Goal: Task Accomplishment & Management: Use online tool/utility

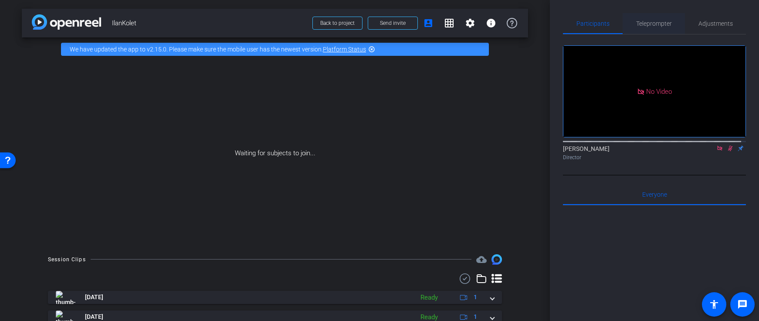
click at [661, 25] on span "Teleprompter" at bounding box center [654, 23] width 36 height 6
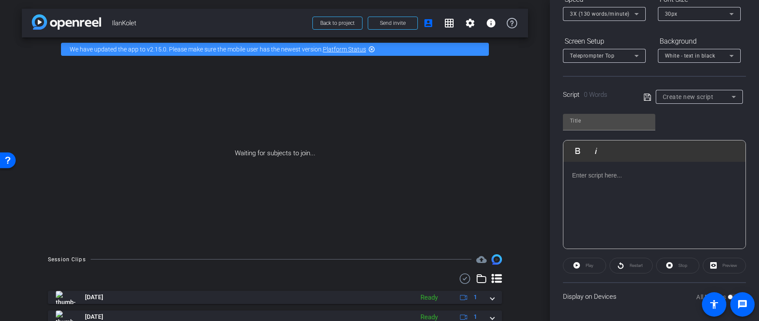
scroll to position [108, 0]
click at [640, 180] on div at bounding box center [654, 202] width 182 height 87
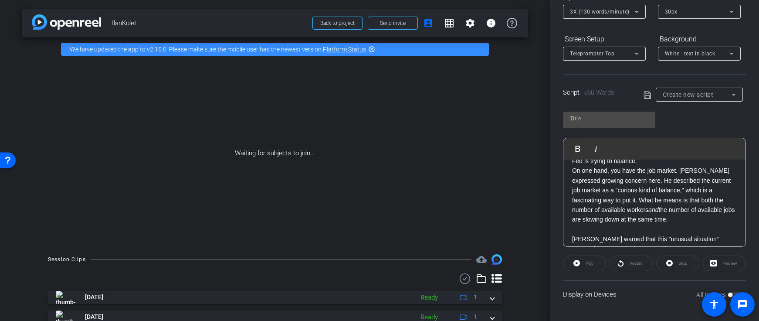
scroll to position [0, 0]
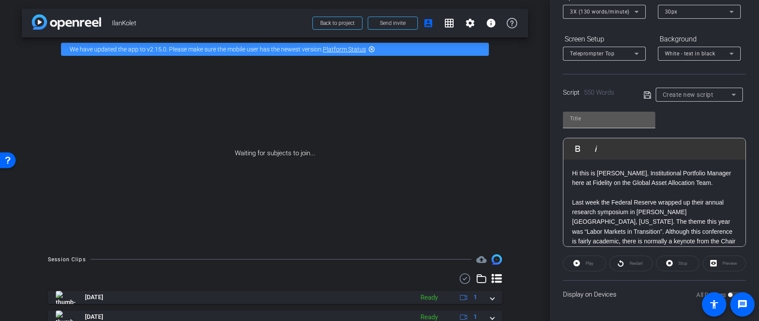
click at [617, 114] on input "text" at bounding box center [609, 118] width 78 height 10
click at [615, 121] on input "text" at bounding box center [609, 118] width 78 height 10
click at [611, 118] on input "Ilan Script Aug 225 2025" at bounding box center [609, 118] width 78 height 10
type input "Ilan Script [DATE]"
click at [572, 170] on p "Hi this is [PERSON_NAME], Institutional Portfolio Manager here at Fidelity on t…" at bounding box center [654, 178] width 165 height 20
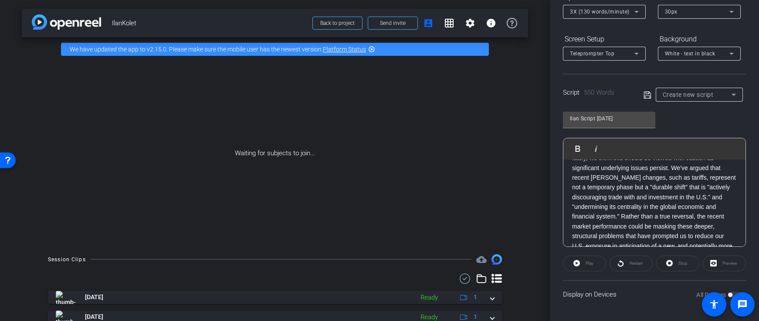
scroll to position [681, 0]
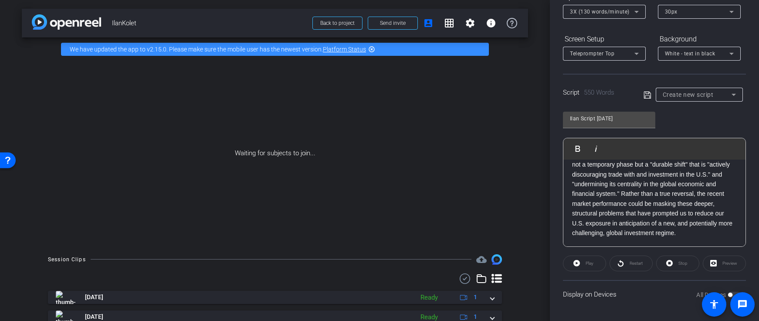
click at [633, 230] on p "While the U.S. market has been showing signs of strength lately, we think this …" at bounding box center [654, 179] width 165 height 117
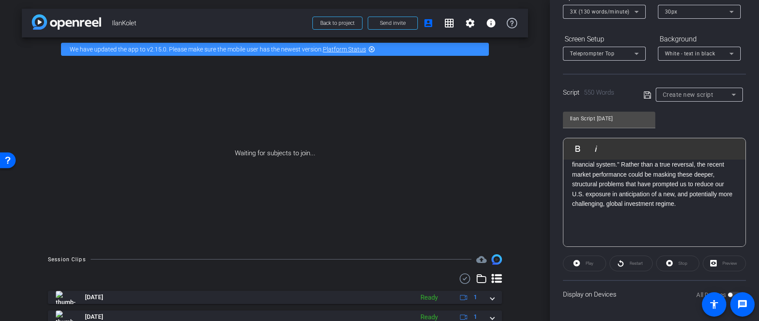
scroll to position [702, 0]
click at [644, 92] on icon at bounding box center [648, 95] width 8 height 10
click at [644, 98] on icon at bounding box center [648, 94] width 8 height 10
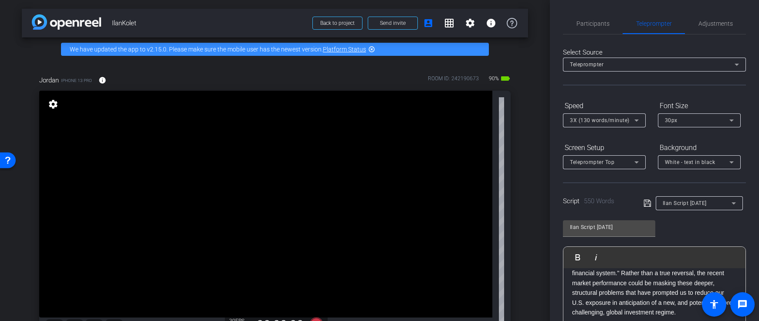
scroll to position [59, 0]
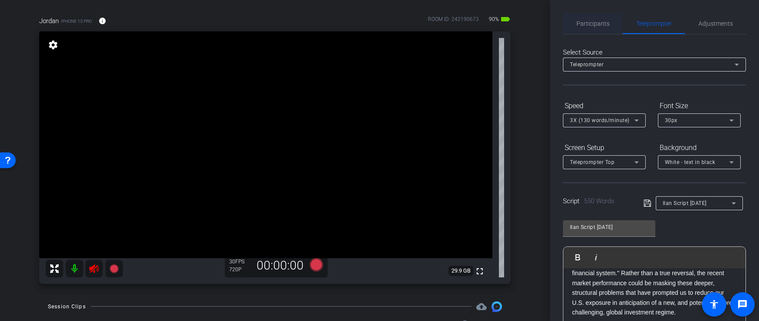
click at [582, 23] on span "Participants" at bounding box center [592, 23] width 33 height 6
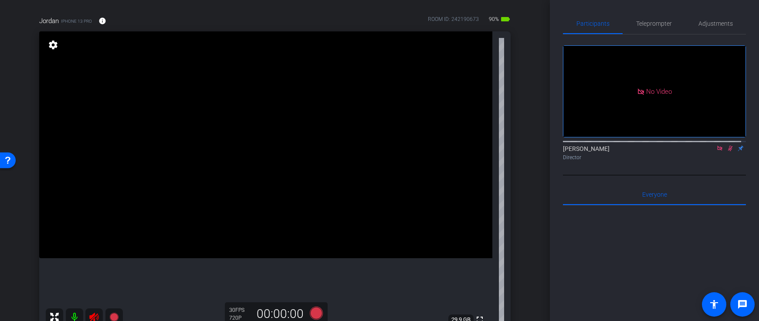
click at [95, 317] on icon at bounding box center [94, 317] width 10 height 10
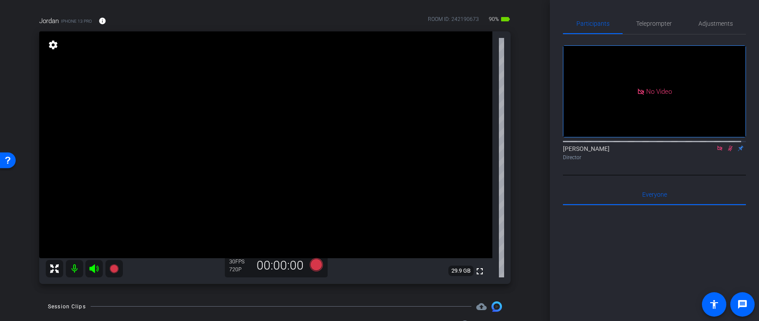
click at [727, 145] on icon at bounding box center [730, 148] width 7 height 6
click at [728, 146] on icon at bounding box center [730, 149] width 5 height 6
click at [658, 25] on span "Teleprompter" at bounding box center [654, 23] width 36 height 6
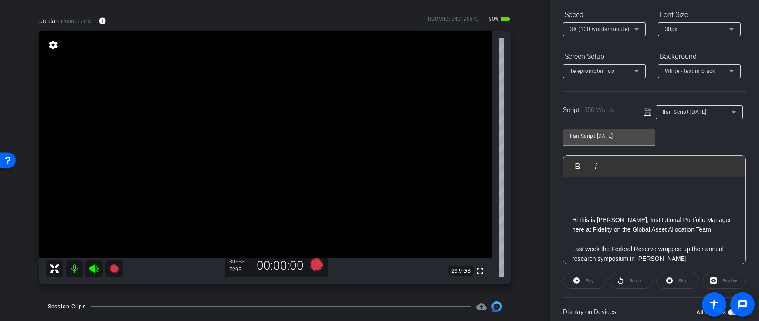
scroll to position [0, 0]
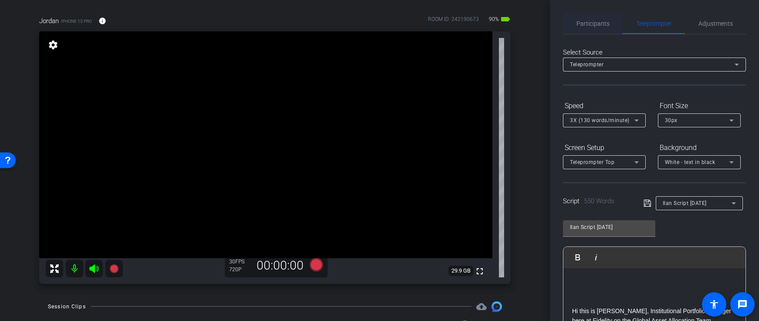
click at [581, 30] on span "Participants" at bounding box center [592, 23] width 33 height 21
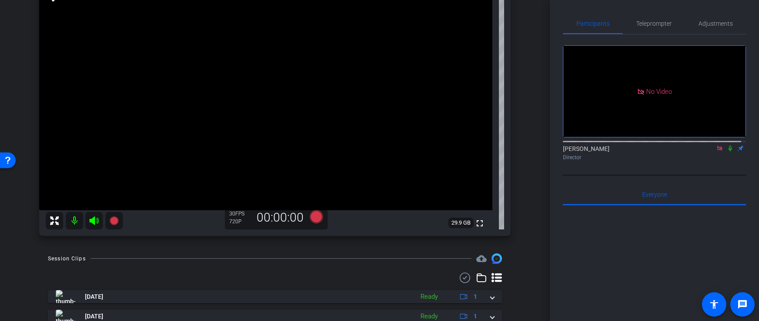
scroll to position [44, 0]
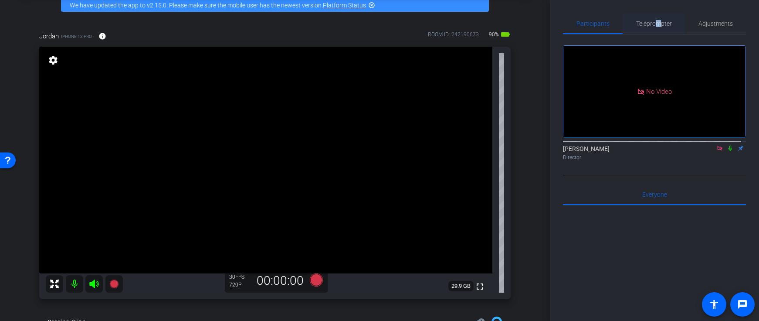
drag, startPoint x: 656, startPoint y: 21, endPoint x: 654, endPoint y: 34, distance: 12.3
click at [655, 22] on span "Teleprompter" at bounding box center [654, 23] width 36 height 6
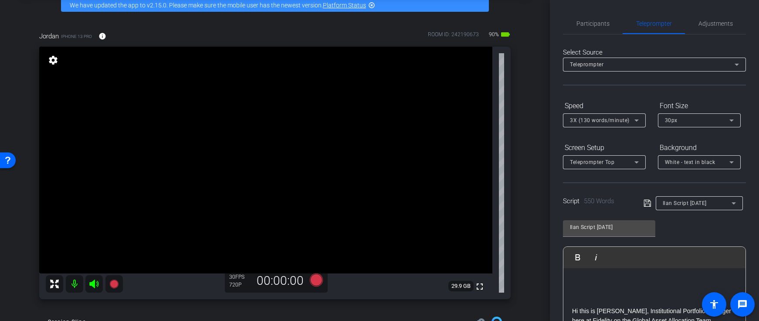
click at [556, 188] on div "Participants Teleprompter Adjustments [PERSON_NAME] Director Everyone 0 Mark al…" at bounding box center [654, 160] width 209 height 321
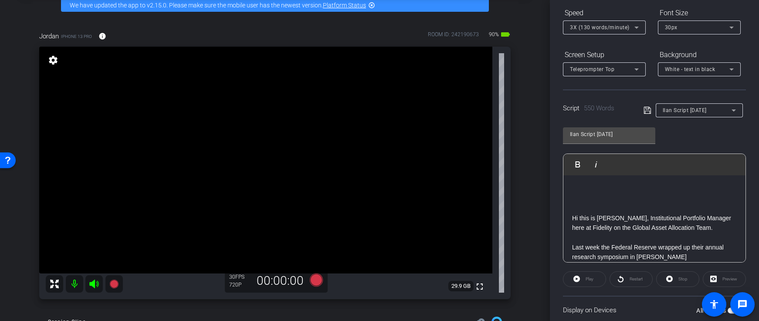
scroll to position [156, 0]
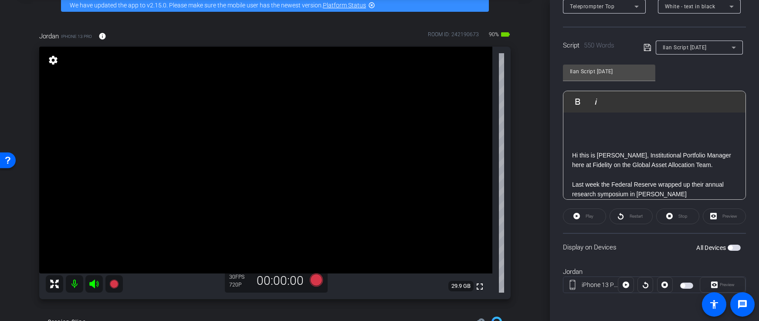
drag, startPoint x: 730, startPoint y: 247, endPoint x: 725, endPoint y: 252, distance: 7.7
click at [730, 247] on span "button" at bounding box center [734, 247] width 13 height 6
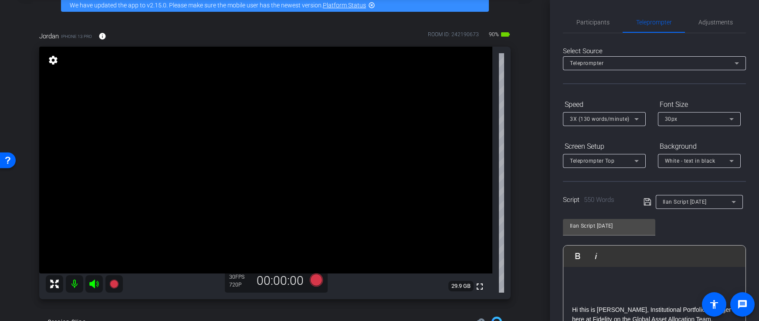
scroll to position [0, 0]
click at [594, 28] on span "Participants" at bounding box center [592, 23] width 33 height 21
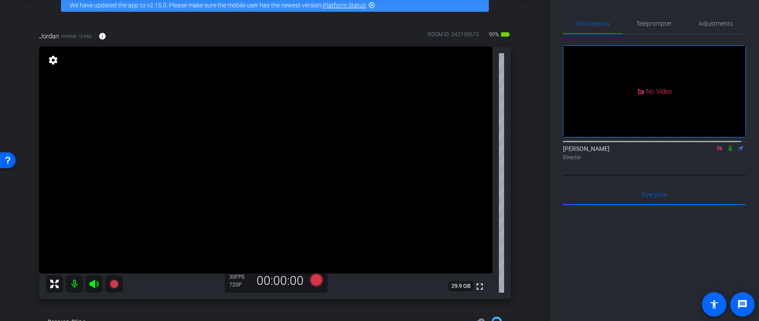
click at [727, 145] on icon at bounding box center [730, 148] width 7 height 6
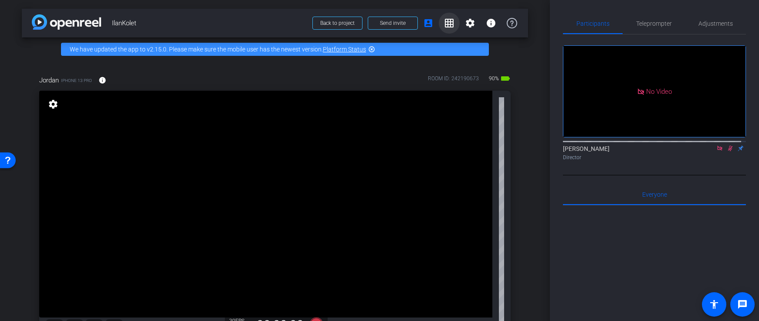
click at [444, 23] on mat-icon "grid_on" at bounding box center [449, 23] width 10 height 10
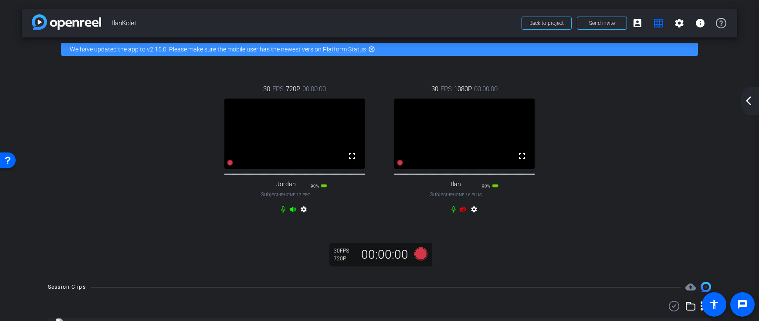
click at [452, 139] on video at bounding box center [464, 133] width 140 height 70
click at [630, 15] on span at bounding box center [637, 23] width 21 height 21
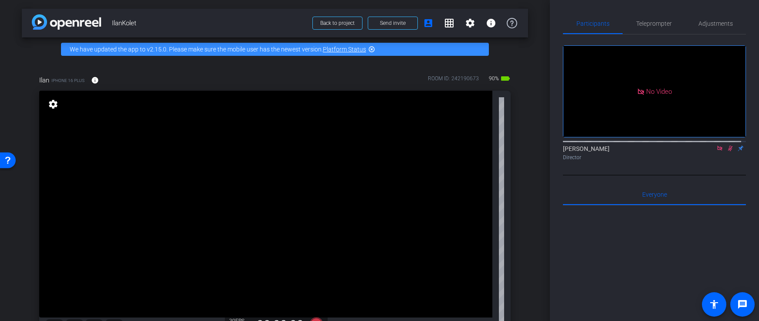
scroll to position [109, 0]
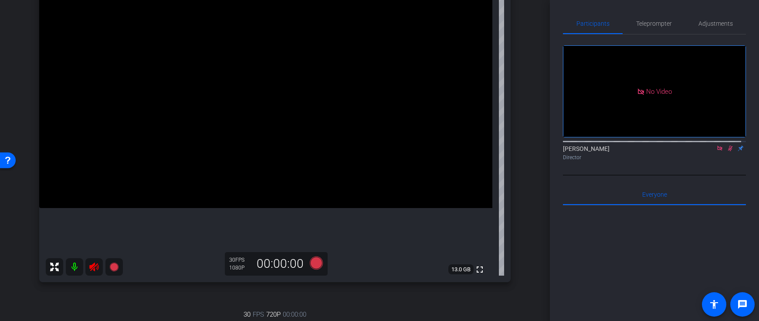
click at [95, 264] on icon at bounding box center [94, 266] width 10 height 10
click at [727, 145] on icon at bounding box center [730, 148] width 7 height 6
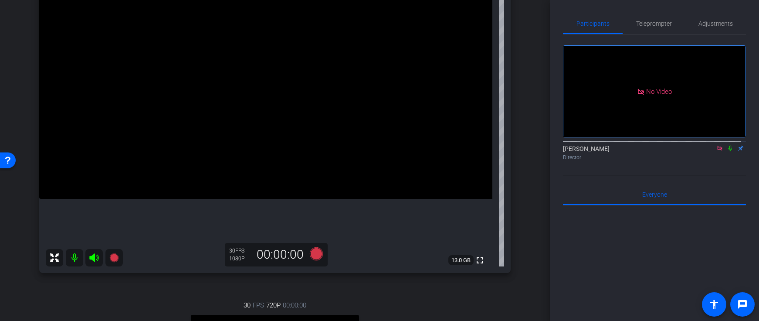
scroll to position [114, 0]
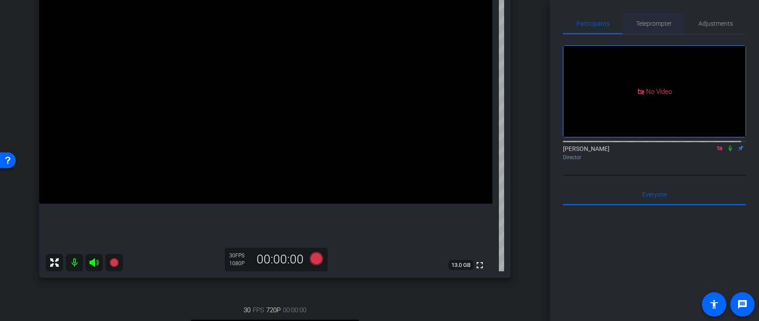
click at [645, 14] on span "Teleprompter" at bounding box center [654, 23] width 36 height 21
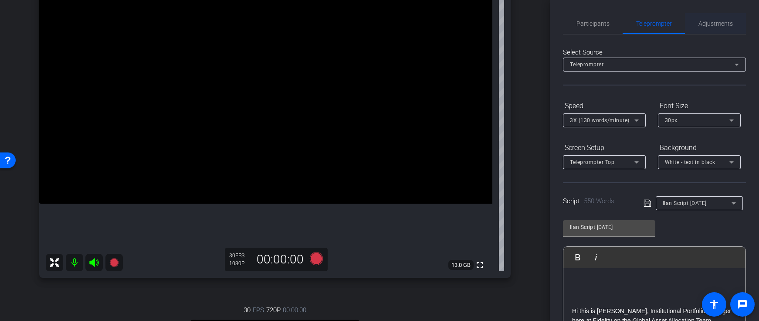
click at [713, 24] on span "Adjustments" at bounding box center [715, 23] width 34 height 6
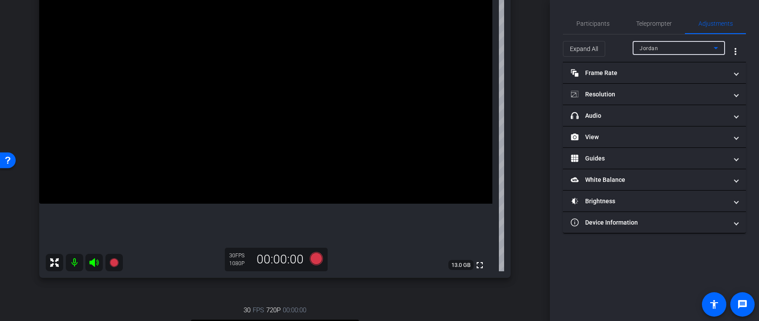
click at [687, 47] on div "Jordan" at bounding box center [677, 48] width 74 height 11
click at [659, 81] on mat-option "Ilan" at bounding box center [679, 79] width 92 height 14
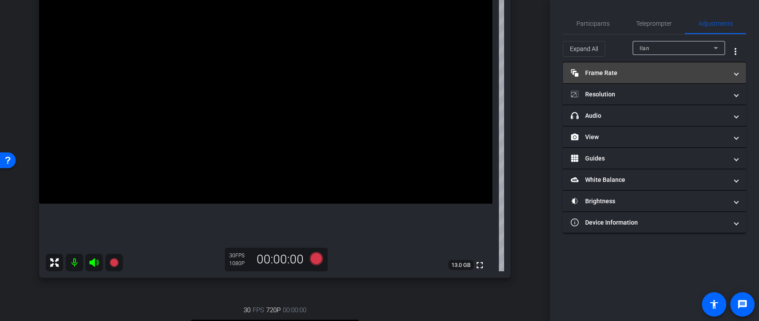
click at [600, 73] on mat-panel-title "Frame Rate Frame Rate" at bounding box center [649, 72] width 157 height 9
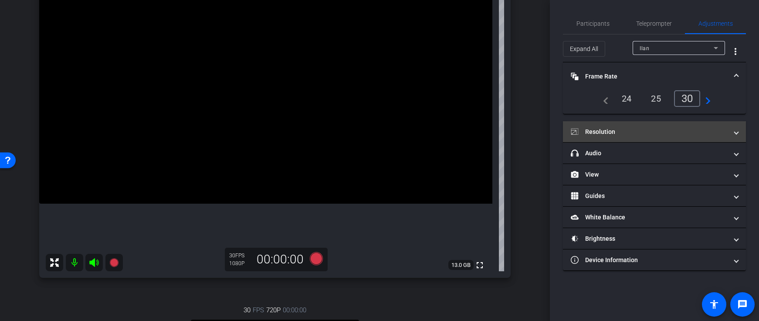
click at [624, 133] on mat-panel-title "Resolution" at bounding box center [649, 131] width 157 height 9
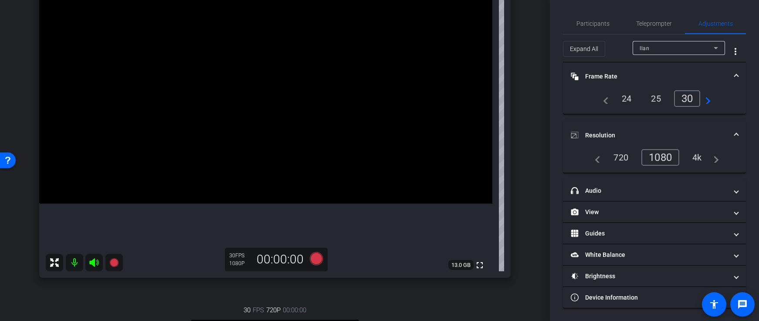
click at [695, 156] on div "4k" at bounding box center [697, 157] width 23 height 15
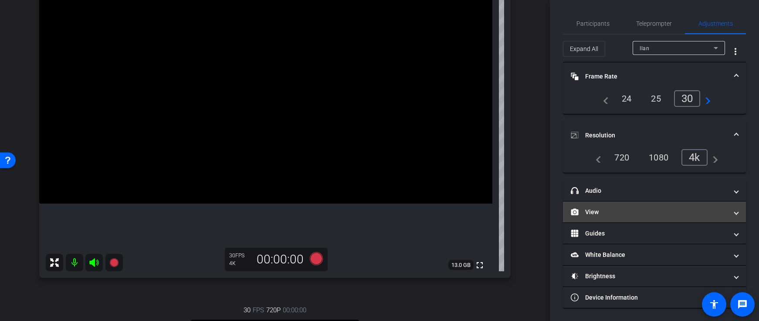
click at [620, 217] on mat-expansion-panel-header "View" at bounding box center [654, 211] width 183 height 21
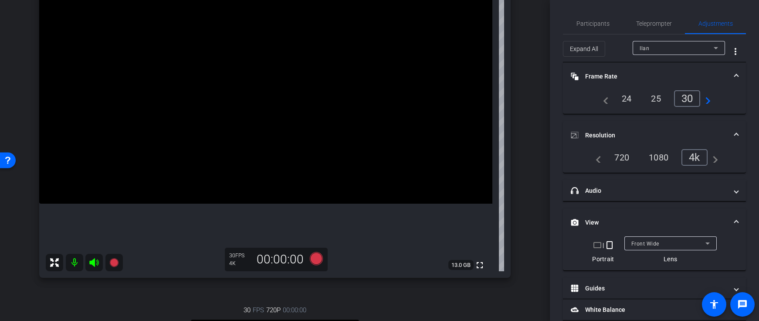
click at [593, 247] on mat-icon "crop_landscape" at bounding box center [597, 245] width 10 height 10
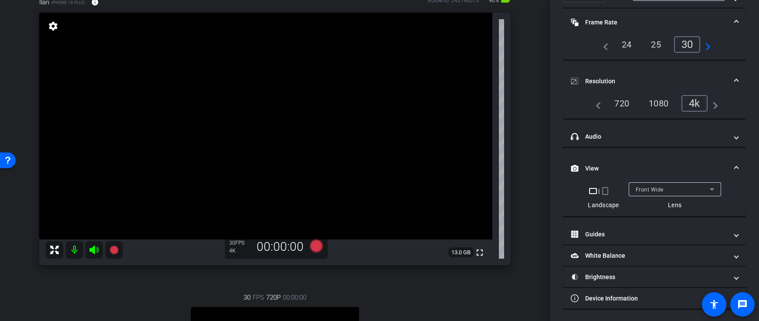
scroll to position [55, 0]
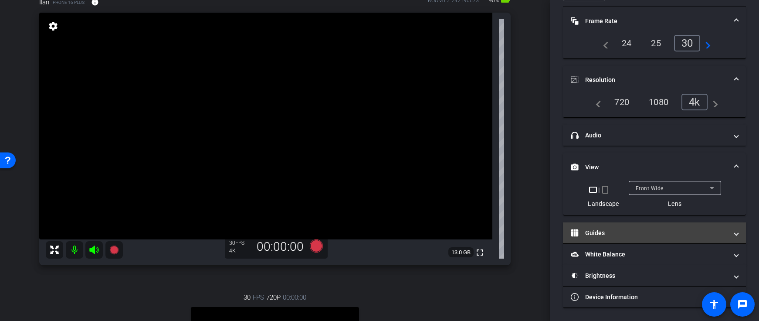
click at [619, 228] on mat-panel-title "Guides" at bounding box center [649, 232] width 157 height 9
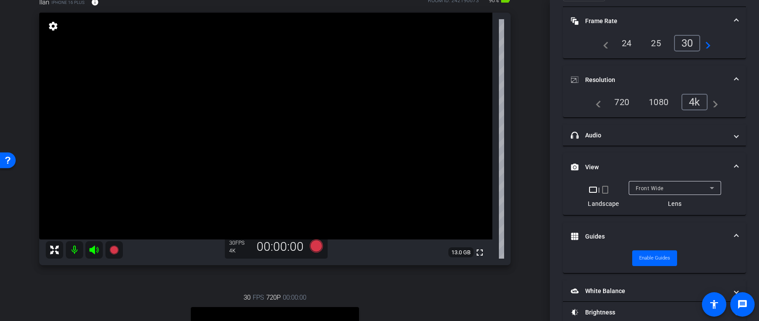
click at [619, 230] on mat-expansion-panel-header "Guides" at bounding box center [654, 236] width 183 height 28
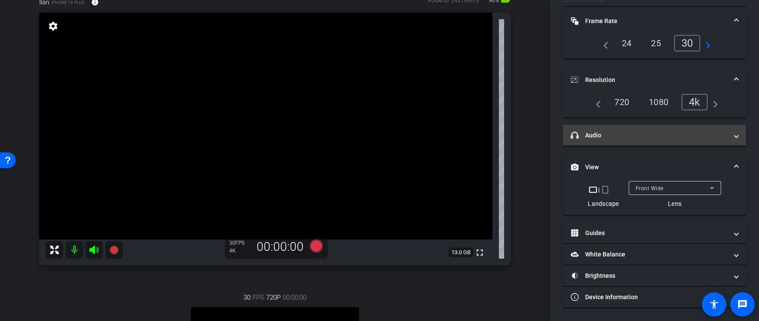
click at [610, 131] on mat-panel-title "headphone icon Audio" at bounding box center [649, 135] width 157 height 9
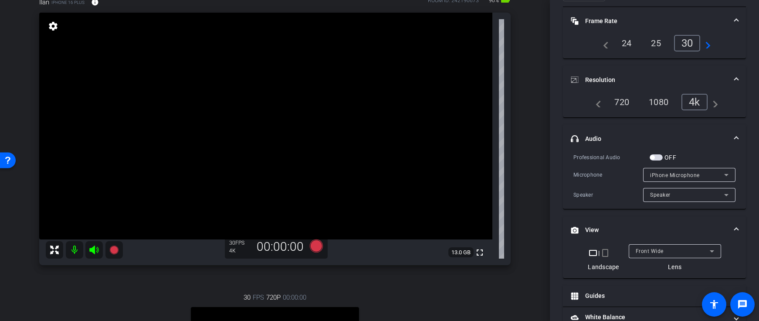
click at [657, 157] on span "button" at bounding box center [656, 157] width 13 height 6
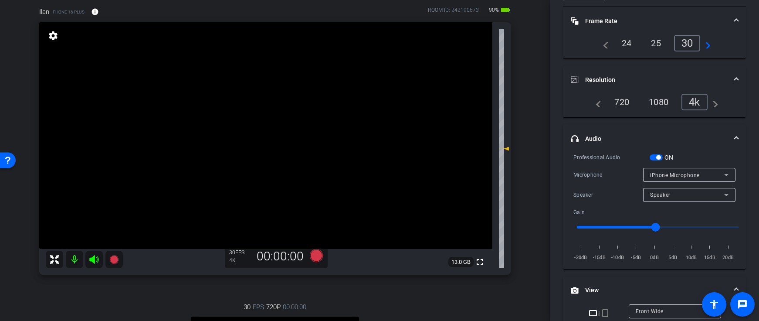
scroll to position [55, 0]
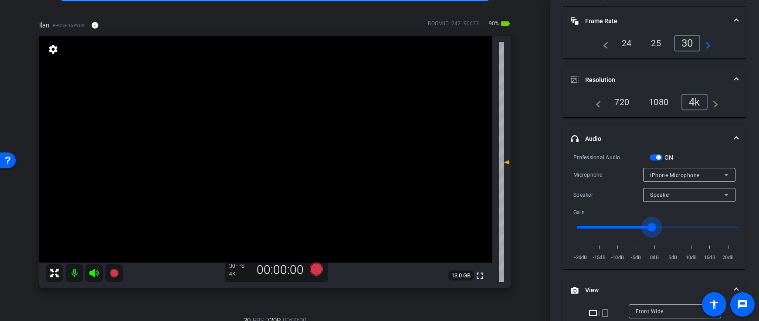
type input "-1"
click at [651, 227] on input "range" at bounding box center [658, 226] width 180 height 19
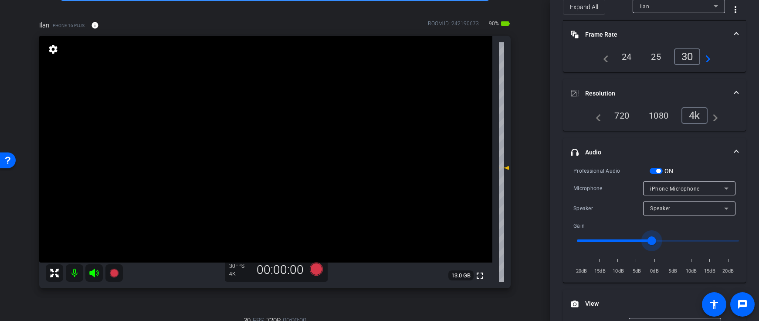
scroll to position [0, 0]
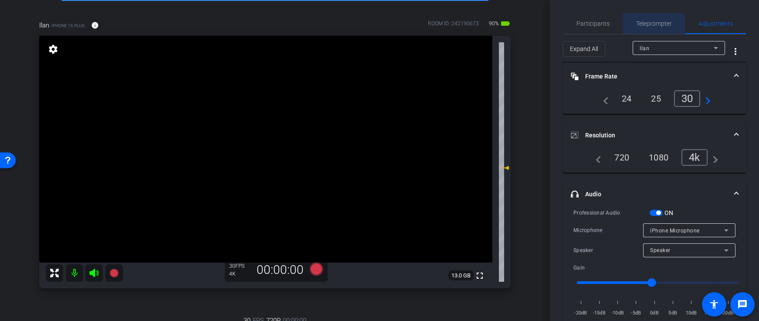
click at [638, 27] on span "Teleprompter" at bounding box center [654, 23] width 36 height 21
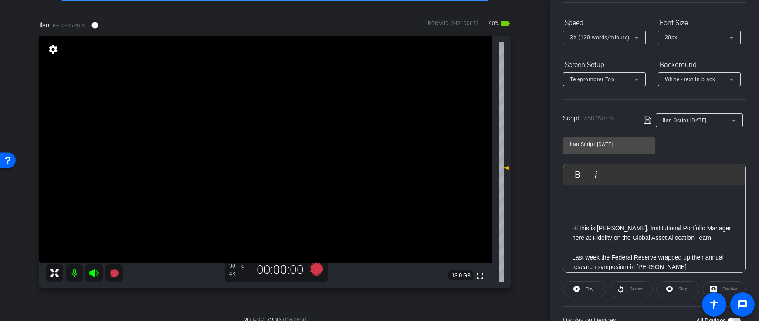
scroll to position [203, 0]
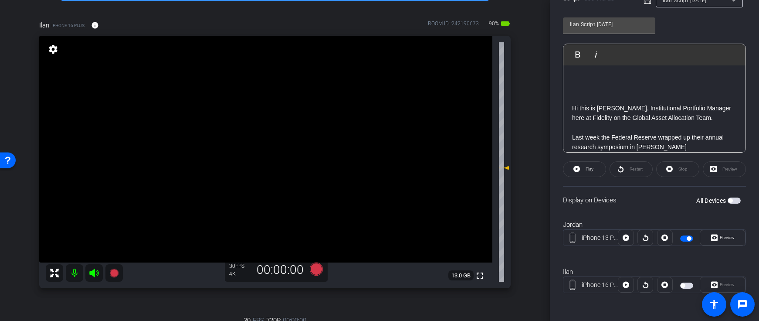
click at [728, 200] on span "button" at bounding box center [734, 200] width 13 height 6
click at [720, 282] on span "Preview" at bounding box center [727, 284] width 15 height 5
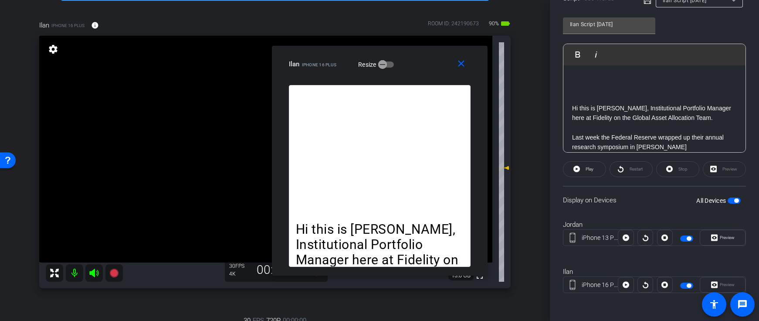
click at [398, 180] on p at bounding box center [380, 183] width 168 height 15
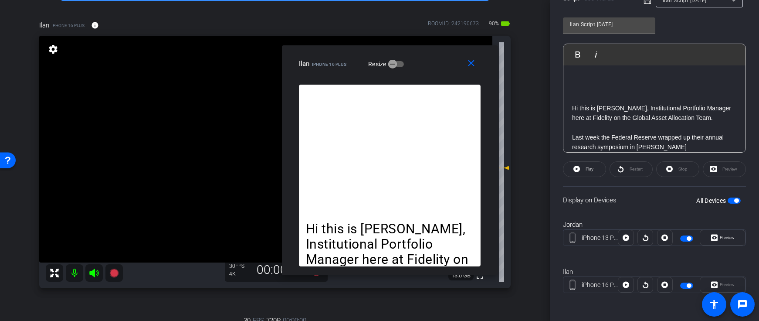
drag, startPoint x: 398, startPoint y: 184, endPoint x: 408, endPoint y: 183, distance: 10.0
click at [408, 183] on p at bounding box center [390, 182] width 168 height 15
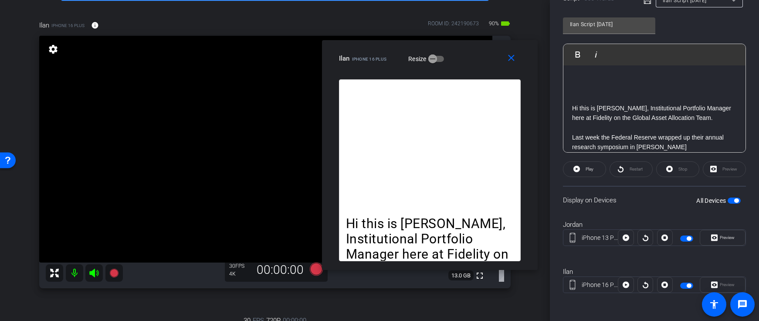
drag, startPoint x: 369, startPoint y: 222, endPoint x: 387, endPoint y: 209, distance: 22.4
click at [387, 209] on p at bounding box center [430, 207] width 168 height 15
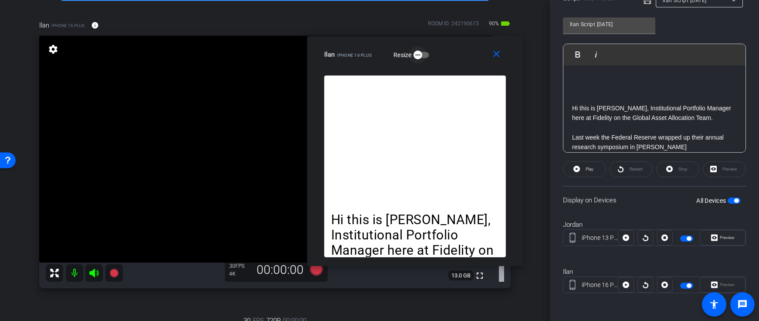
click at [420, 55] on icon "button" at bounding box center [417, 55] width 5 height 1
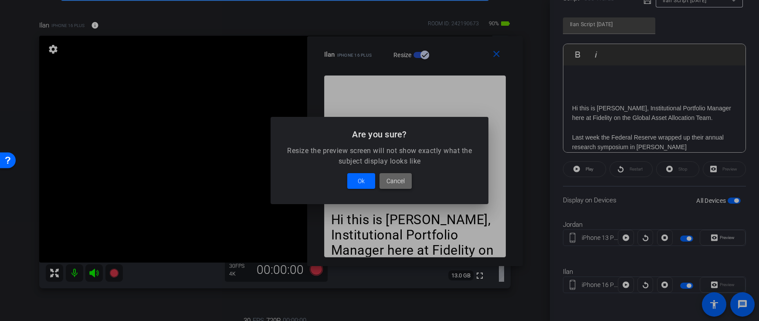
click at [396, 181] on span "Cancel" at bounding box center [395, 181] width 18 height 10
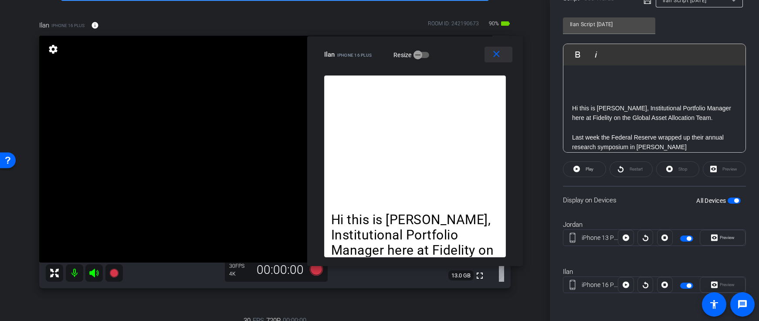
click at [491, 55] on mat-icon "close" at bounding box center [496, 54] width 11 height 11
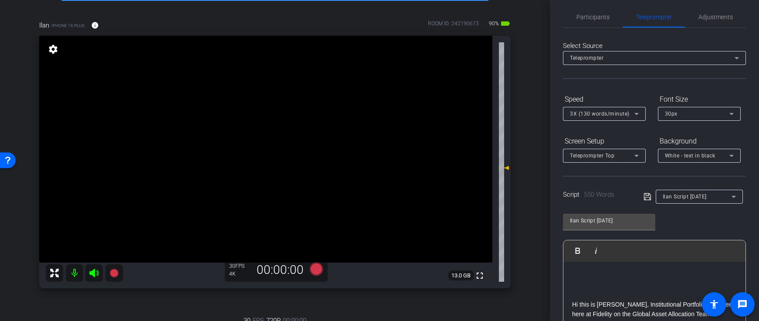
scroll to position [0, 0]
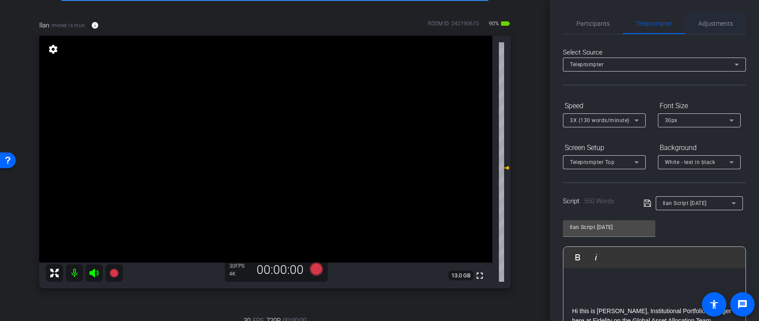
drag, startPoint x: 699, startPoint y: 21, endPoint x: 698, endPoint y: 27, distance: 5.7
click at [699, 21] on span "Adjustments" at bounding box center [715, 23] width 34 height 6
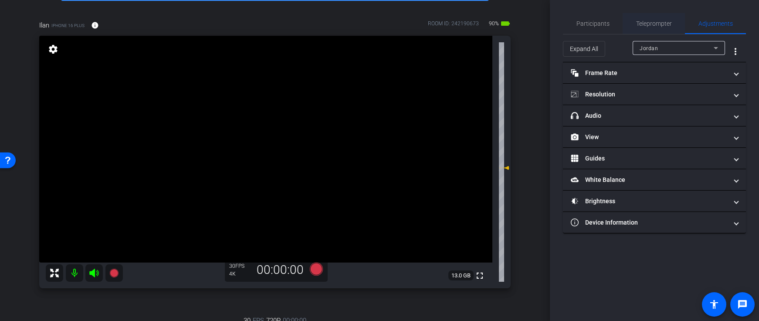
click at [647, 21] on span "Teleprompter" at bounding box center [654, 23] width 36 height 6
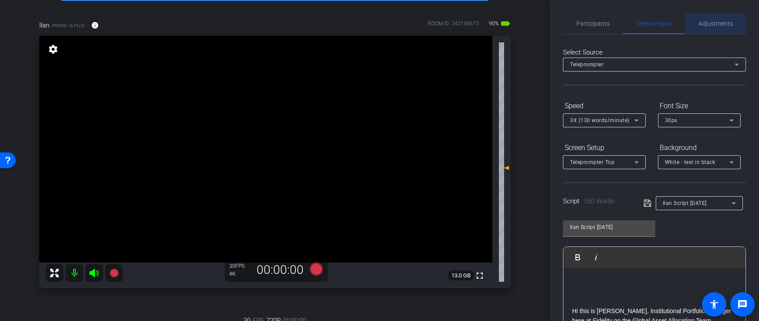
click at [705, 26] on span "Adjustments" at bounding box center [715, 23] width 34 height 6
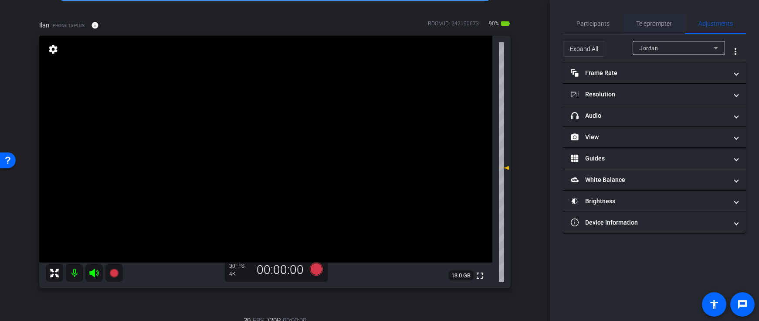
click at [656, 26] on span "Teleprompter" at bounding box center [654, 23] width 36 height 6
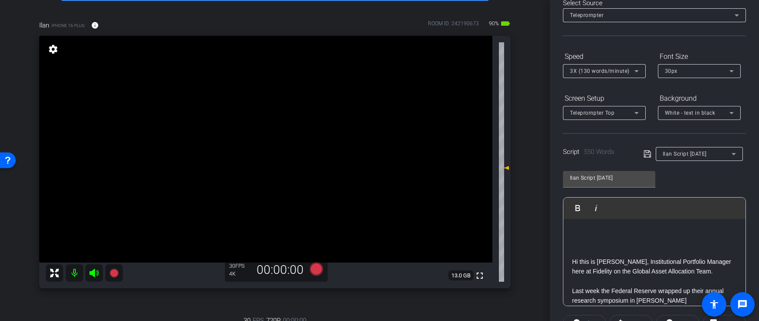
scroll to position [203, 0]
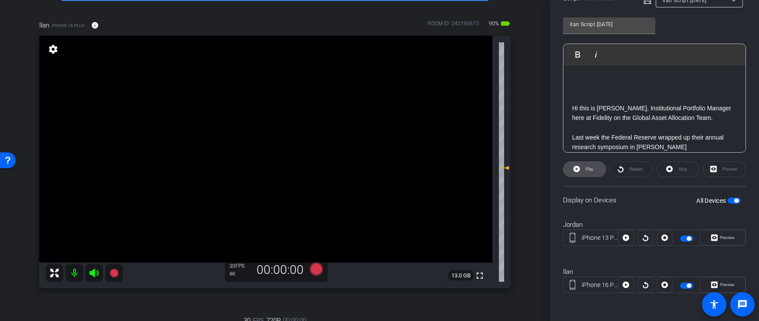
click at [586, 165] on span "Play" at bounding box center [588, 169] width 10 height 12
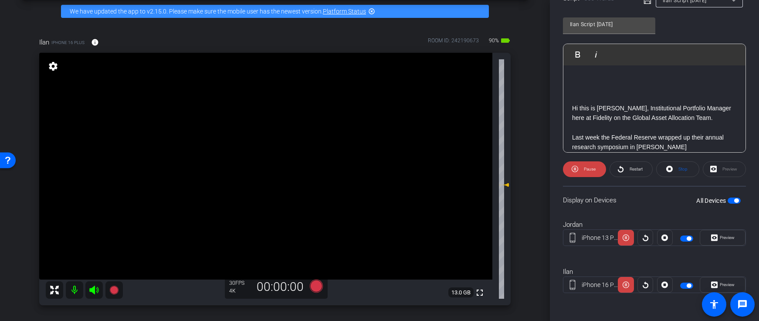
scroll to position [36, 0]
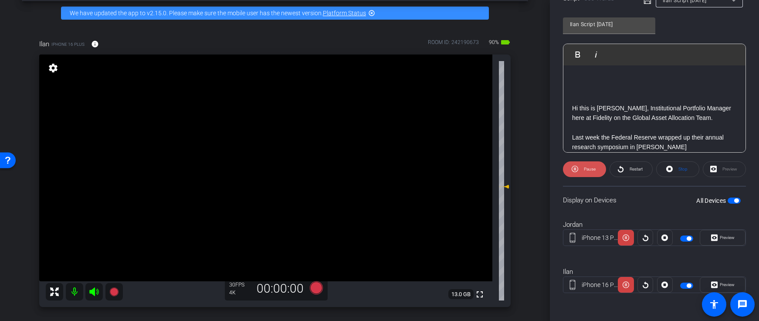
click at [585, 172] on span "Pause" at bounding box center [589, 169] width 14 height 12
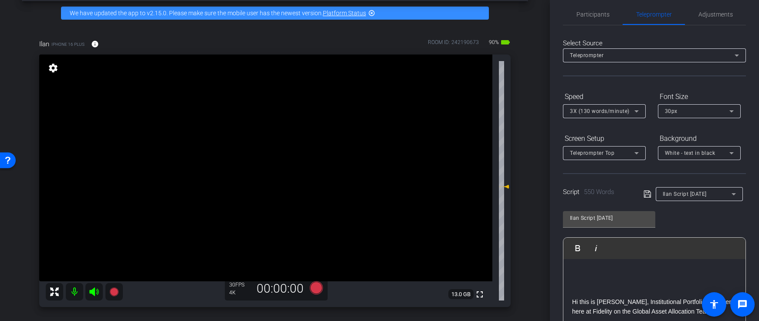
scroll to position [0, 0]
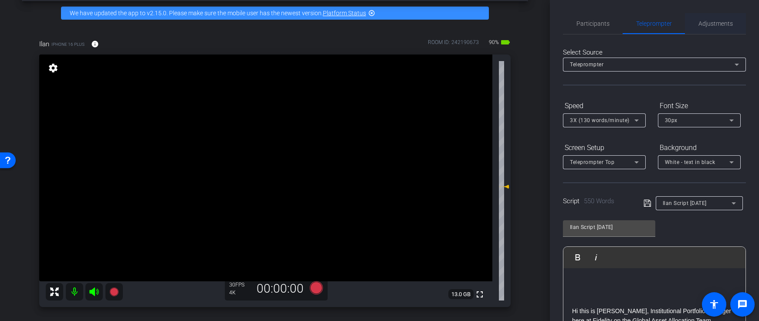
click at [714, 20] on span "Adjustments" at bounding box center [715, 23] width 34 height 6
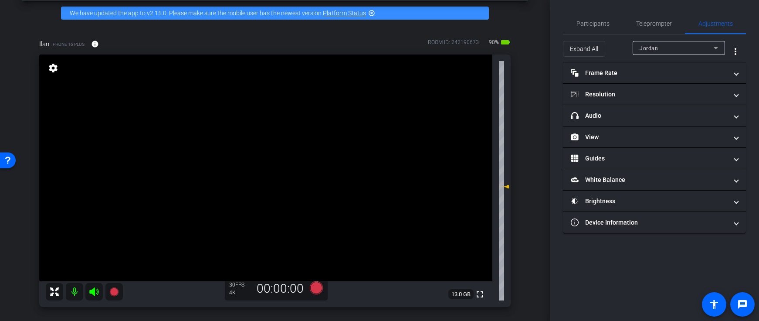
click at [699, 46] on div "Jordan" at bounding box center [677, 48] width 74 height 11
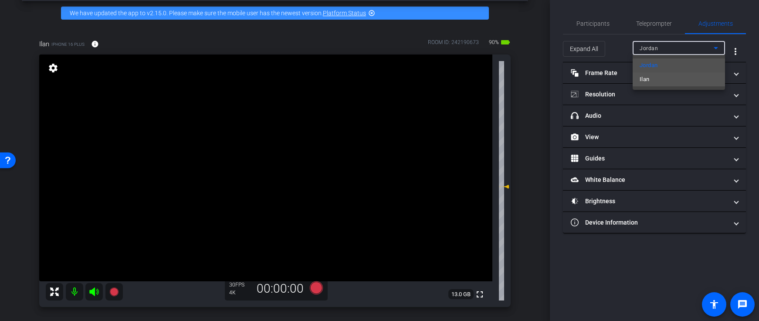
click at [651, 79] on mat-option "Ilan" at bounding box center [679, 79] width 92 height 14
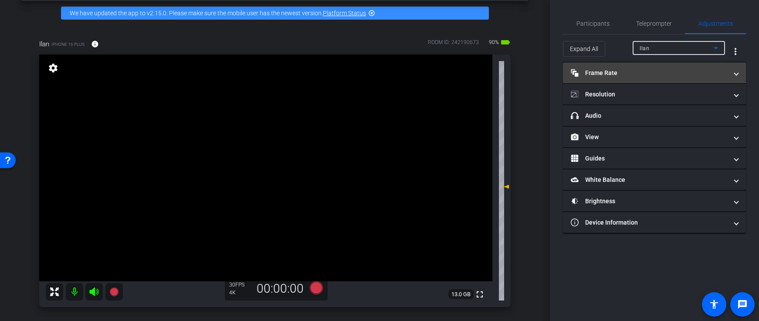
click at [620, 77] on mat-panel-title "Frame Rate Frame Rate" at bounding box center [649, 72] width 157 height 9
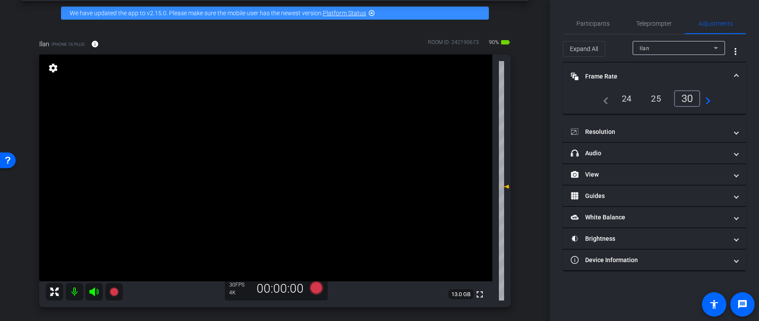
click at [620, 73] on mat-panel-title "Frame Rate Frame Rate" at bounding box center [649, 76] width 157 height 9
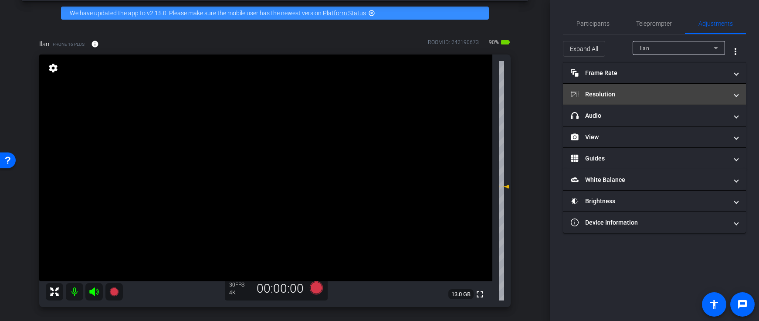
click at [619, 91] on mat-panel-title "Resolution" at bounding box center [649, 94] width 157 height 9
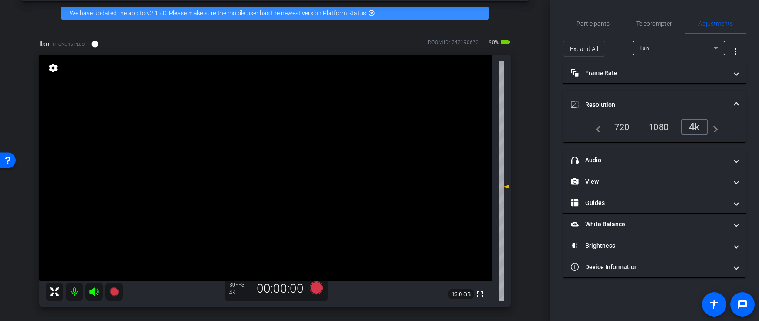
click at [619, 93] on mat-expansion-panel-header "Resolution" at bounding box center [654, 105] width 183 height 28
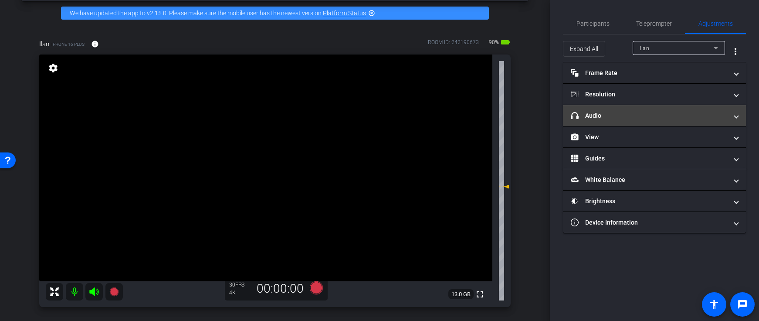
click at [618, 112] on mat-panel-title "headphone icon Audio" at bounding box center [649, 115] width 157 height 9
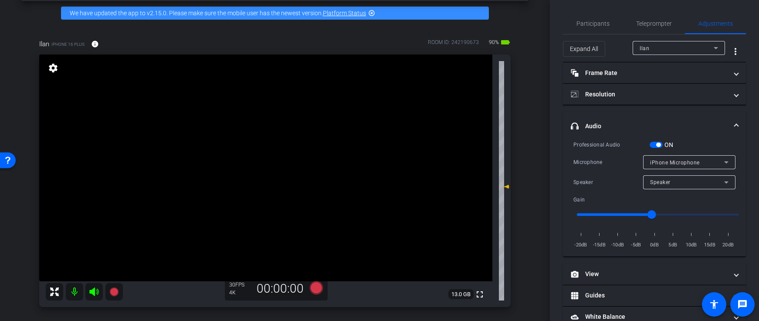
click at [619, 119] on mat-expansion-panel-header "headphone icon Audio" at bounding box center [654, 126] width 183 height 28
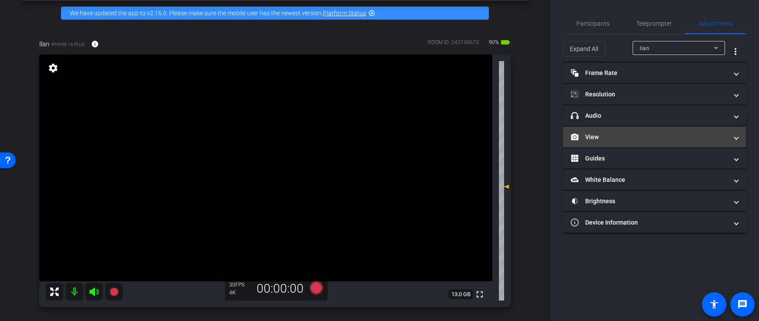
click at [605, 138] on mat-panel-title "View" at bounding box center [649, 136] width 157 height 9
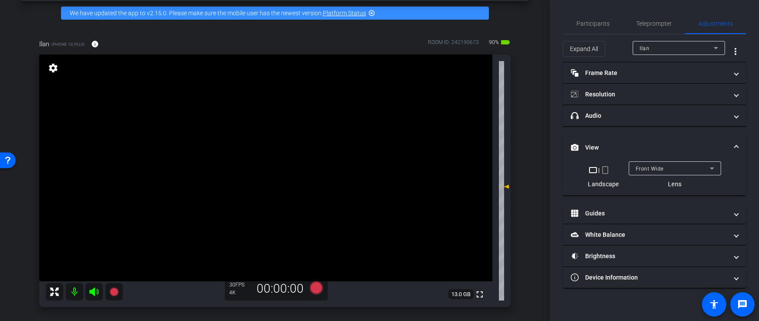
click at [605, 137] on mat-expansion-panel-header "View" at bounding box center [654, 147] width 183 height 28
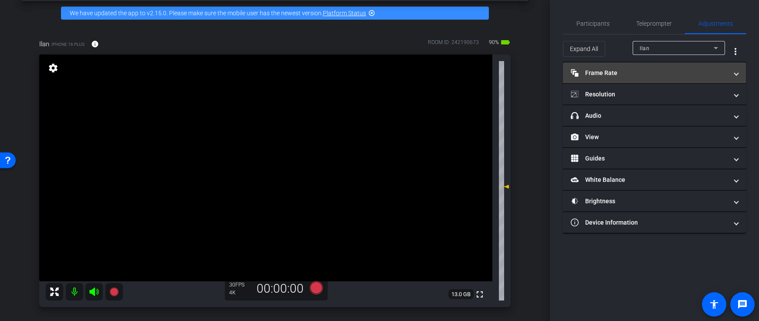
click at [613, 67] on mat-expansion-panel-header "Frame Rate Frame Rate" at bounding box center [654, 72] width 183 height 21
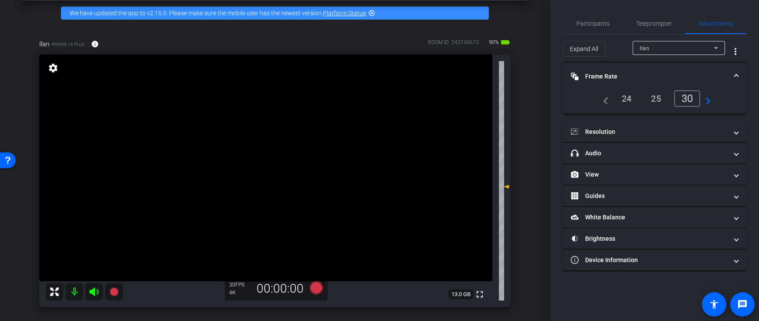
click at [614, 69] on mat-expansion-panel-header "Frame Rate Frame Rate" at bounding box center [654, 76] width 183 height 28
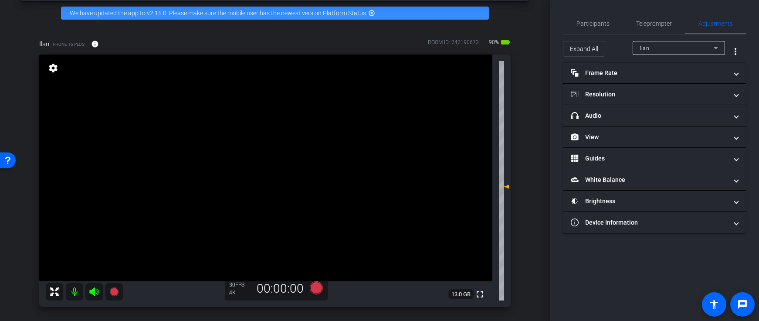
drag, startPoint x: 657, startPoint y: 20, endPoint x: 576, endPoint y: 147, distance: 150.7
click at [657, 21] on span "Teleprompter" at bounding box center [654, 23] width 36 height 6
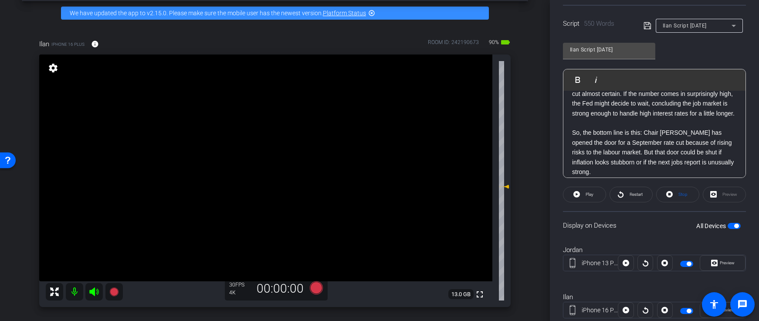
scroll to position [711, 0]
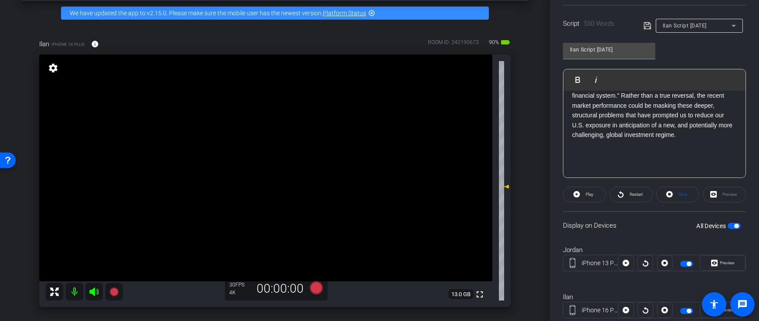
click at [617, 149] on p at bounding box center [654, 144] width 165 height 10
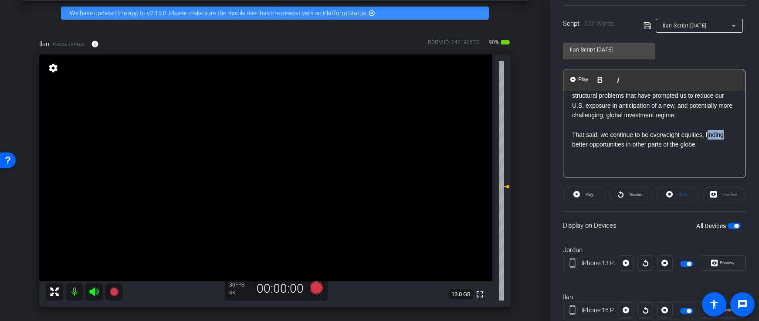
drag, startPoint x: 731, startPoint y: 154, endPoint x: 708, endPoint y: 156, distance: 23.6
click at [718, 149] on p "That said, we continue to be overweight equities, looking for better opportunit…" at bounding box center [654, 140] width 165 height 20
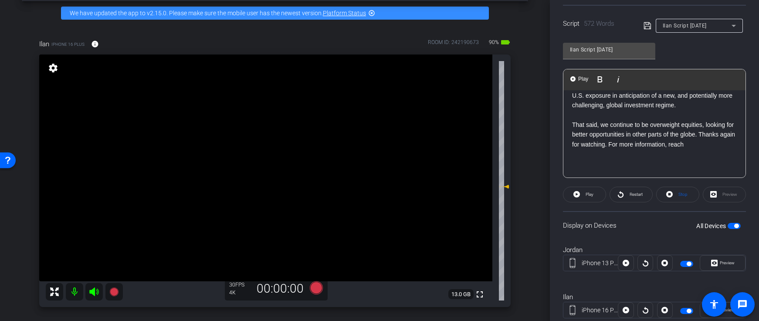
scroll to position [721, 0]
click at [707, 149] on p "That said, we continue to be overweight equities, looking for better opportunit…" at bounding box center [654, 134] width 165 height 29
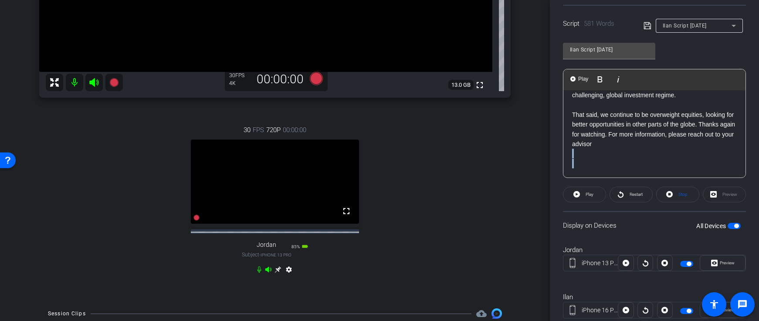
scroll to position [750, 0]
drag, startPoint x: 646, startPoint y: 173, endPoint x: 568, endPoint y: 146, distance: 82.0
drag, startPoint x: 582, startPoint y: 145, endPoint x: 707, endPoint y: 133, distance: 125.1
click at [707, 133] on p "That said, we continue to be overweight equities, looking for better opportunit…" at bounding box center [654, 129] width 165 height 39
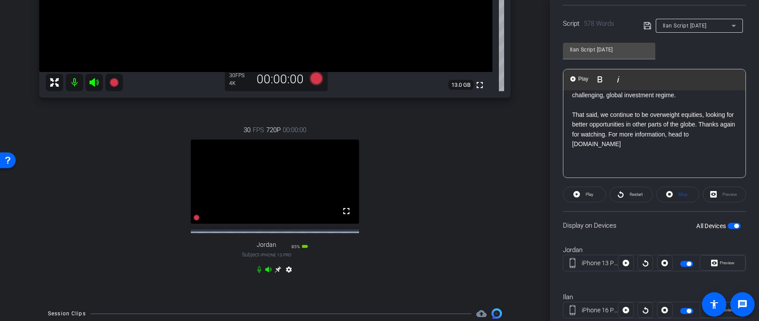
click at [656, 151] on p at bounding box center [654, 154] width 165 height 10
click at [619, 141] on p "That said, we continue to be overweight equities, looking for better opportunit…" at bounding box center [654, 129] width 165 height 39
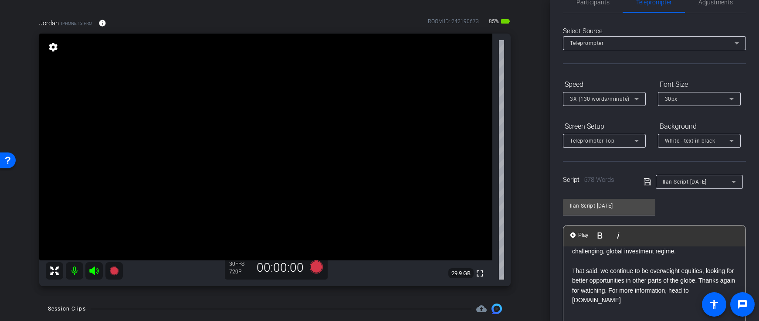
scroll to position [0, 0]
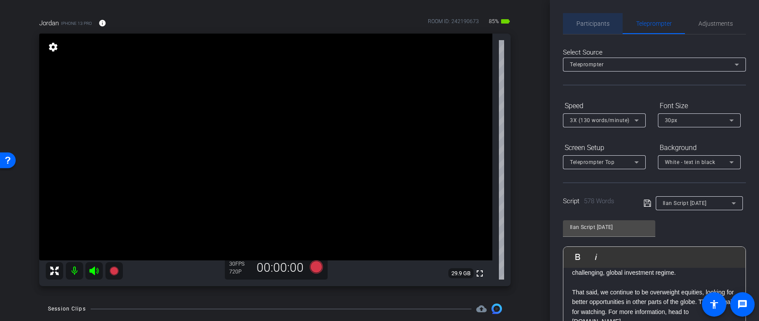
click at [595, 24] on span "Participants" at bounding box center [592, 23] width 33 height 6
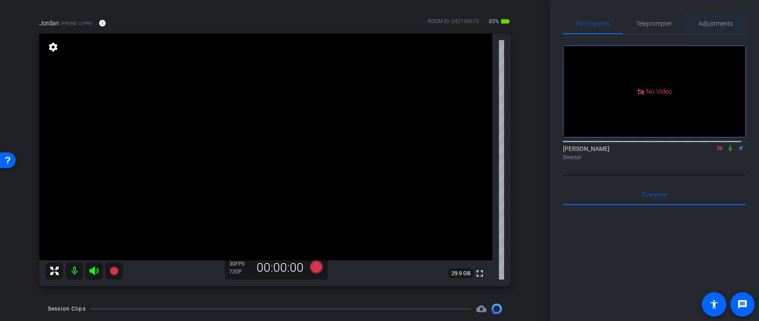
click at [704, 21] on span "Adjustments" at bounding box center [715, 23] width 34 height 6
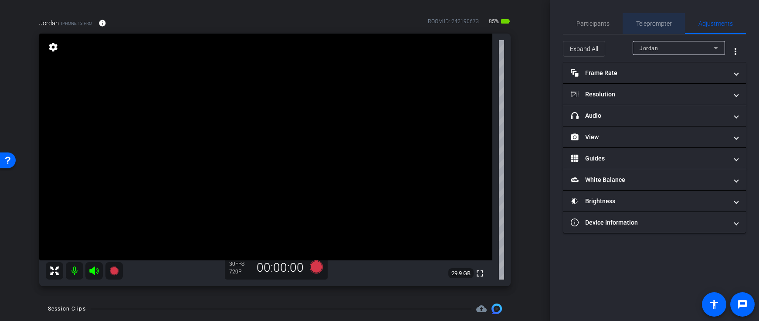
drag, startPoint x: 661, startPoint y: 24, endPoint x: 625, endPoint y: 62, distance: 52.7
click at [660, 24] on span "Teleprompter" at bounding box center [654, 23] width 36 height 6
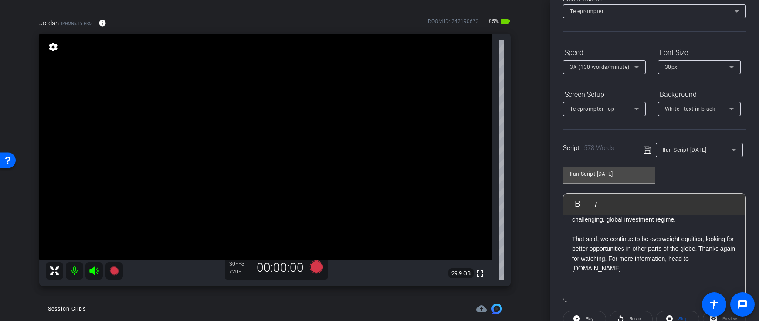
scroll to position [156, 0]
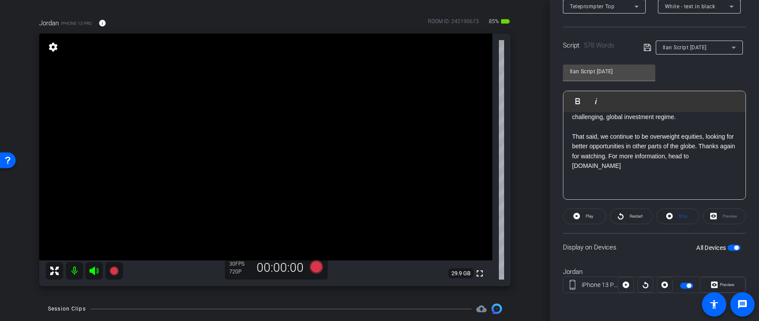
click at [644, 43] on icon at bounding box center [648, 47] width 8 height 10
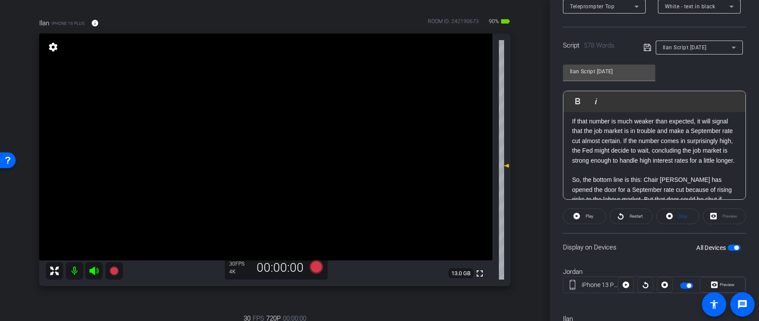
scroll to position [0, 0]
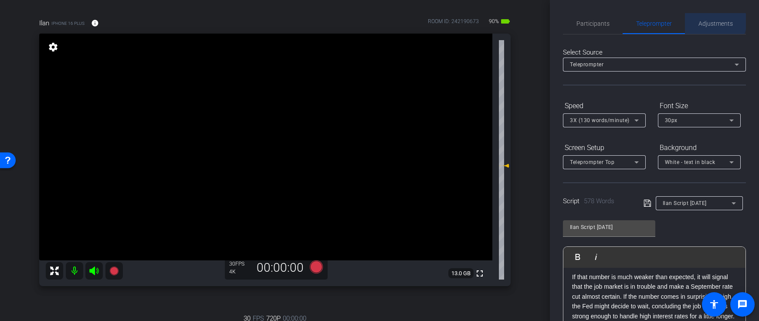
click at [710, 21] on span "Adjustments" at bounding box center [715, 23] width 34 height 6
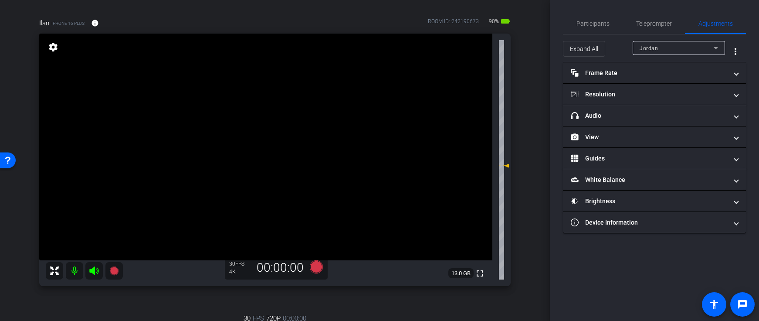
click at [679, 46] on div "Jordan" at bounding box center [677, 48] width 74 height 11
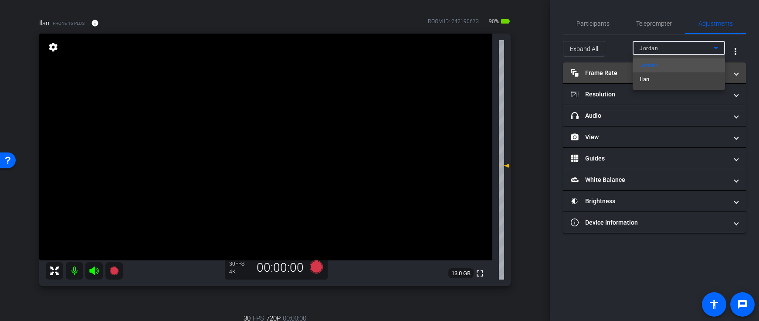
click at [653, 77] on mat-option "Ilan" at bounding box center [679, 79] width 92 height 14
click at [623, 75] on mat-panel-title "Frame Rate Frame Rate" at bounding box center [649, 72] width 157 height 9
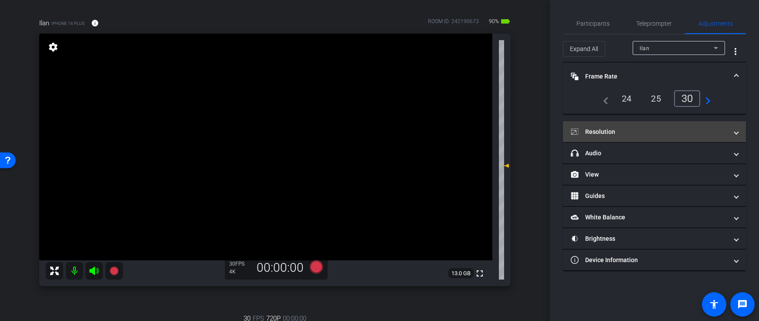
click at [659, 130] on mat-panel-title "Resolution" at bounding box center [649, 131] width 157 height 9
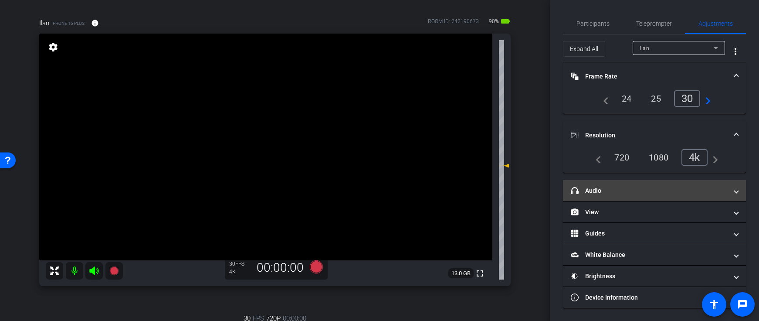
click at [645, 192] on mat-panel-title "headphone icon Audio" at bounding box center [649, 190] width 157 height 9
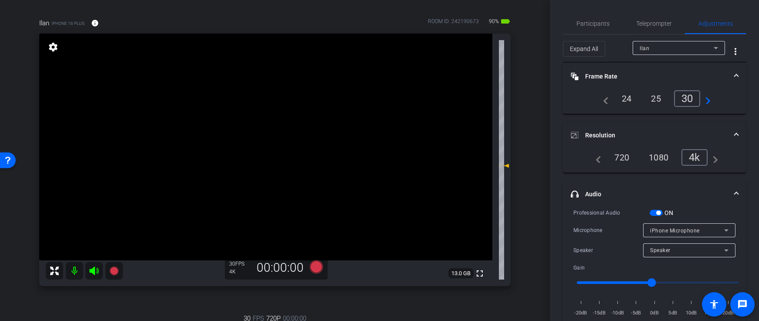
click at [603, 77] on mat-panel-title "Frame Rate Frame Rate" at bounding box center [649, 76] width 157 height 9
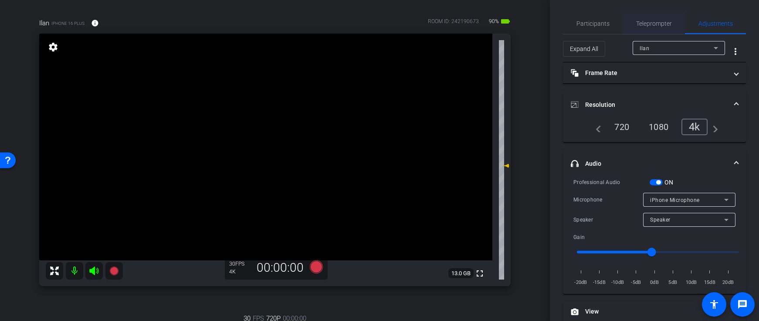
click at [645, 22] on span "Teleprompter" at bounding box center [654, 23] width 36 height 6
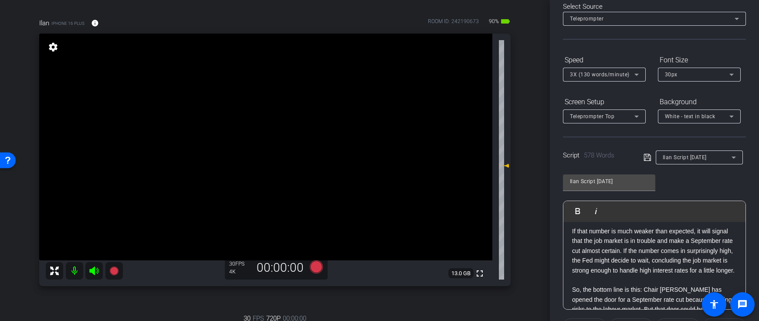
scroll to position [112, 0]
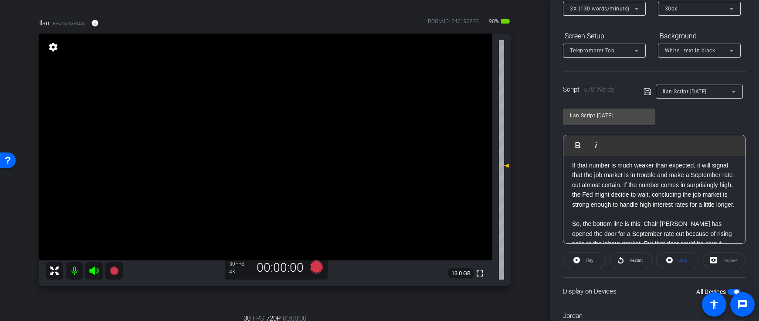
click at [645, 95] on icon at bounding box center [647, 91] width 7 height 7
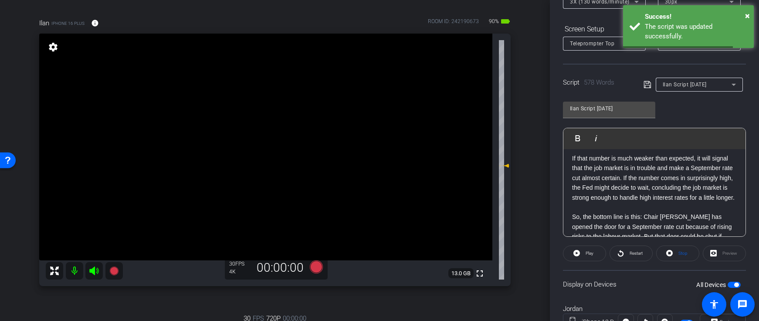
scroll to position [122, 0]
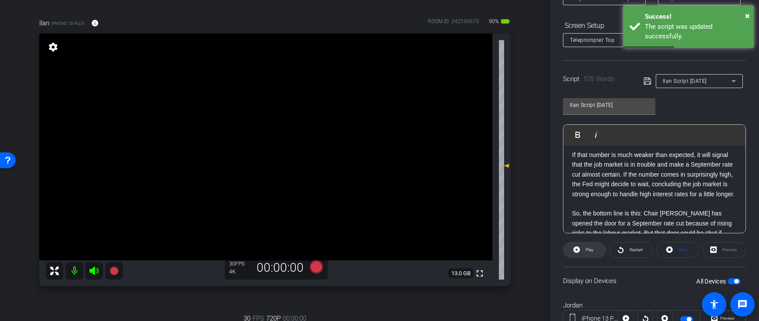
click at [586, 250] on span "Play" at bounding box center [590, 249] width 8 height 5
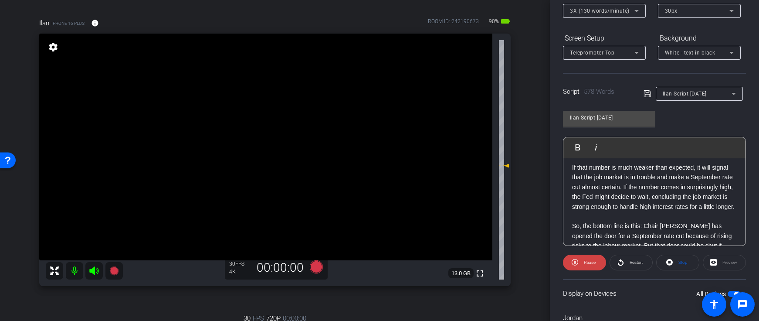
scroll to position [191, 0]
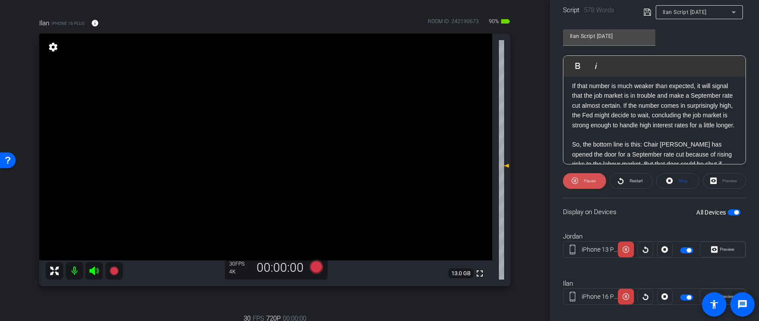
click at [590, 180] on span "Pause" at bounding box center [590, 180] width 12 height 5
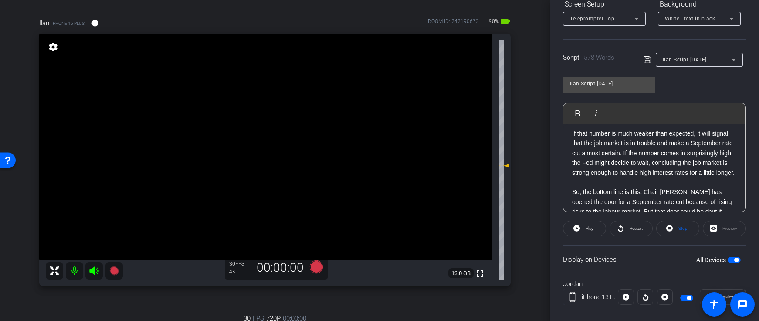
scroll to position [9, 0]
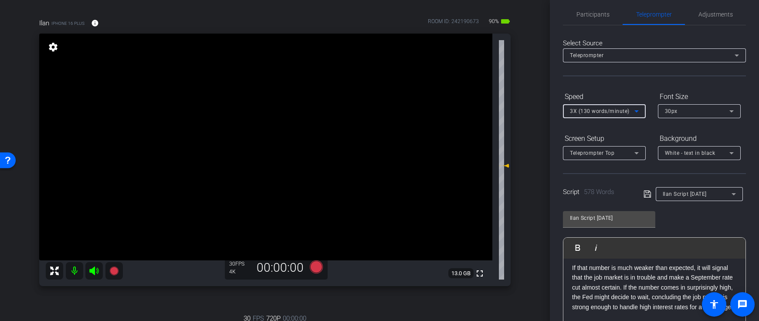
click at [596, 109] on span "3X (130 words/minute)" at bounding box center [600, 111] width 60 height 6
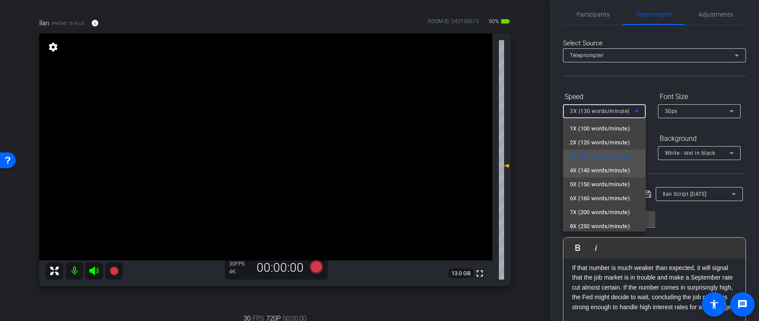
click at [596, 169] on span "4X (140 words/minute)" at bounding box center [600, 170] width 60 height 10
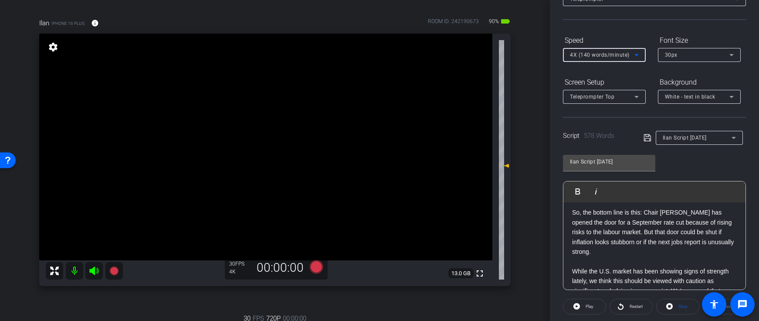
scroll to position [550, 0]
click at [576, 308] on icon at bounding box center [576, 306] width 7 height 7
click at [584, 308] on span "Pause" at bounding box center [590, 306] width 12 height 5
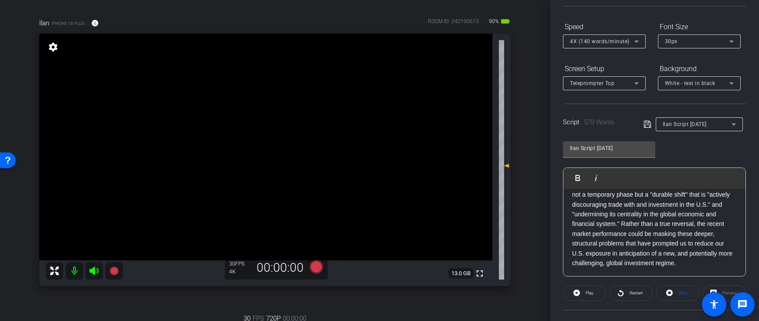
scroll to position [653, 0]
click at [596, 37] on div "4X (140 words/minute)" at bounding box center [602, 41] width 64 height 11
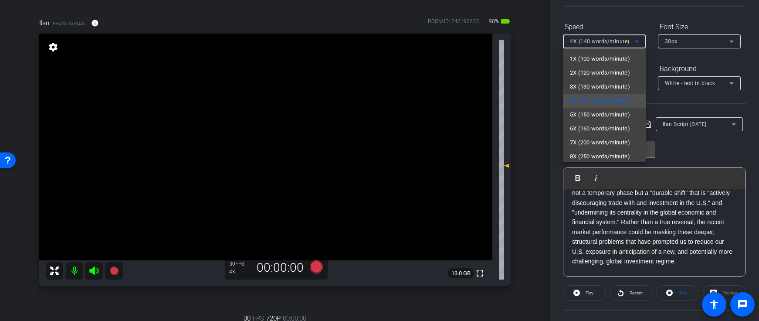
click at [592, 113] on span "5X (150 words/minute)" at bounding box center [600, 114] width 60 height 10
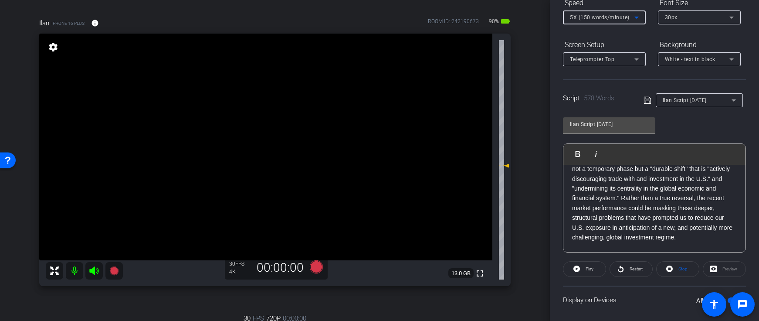
scroll to position [130, 0]
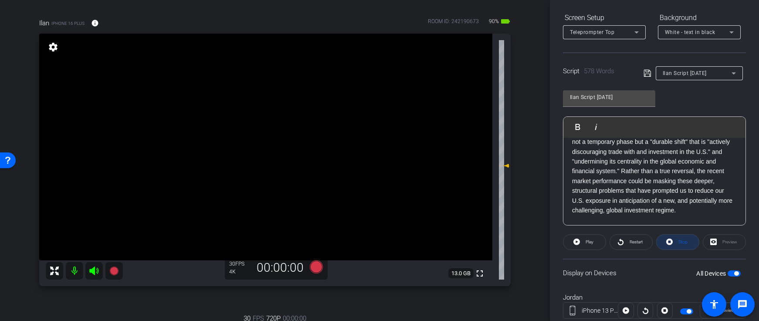
click at [683, 245] on span "Stop" at bounding box center [681, 242] width 11 height 12
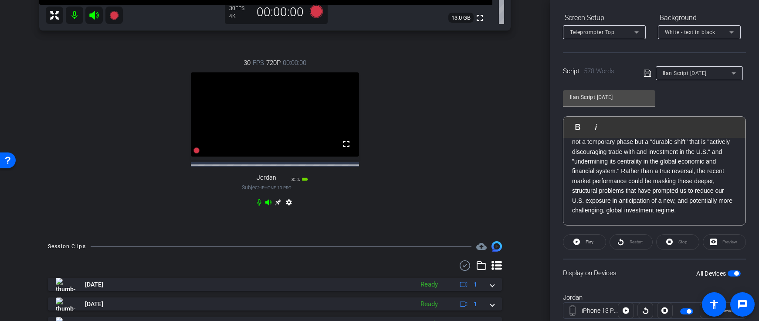
scroll to position [244, 0]
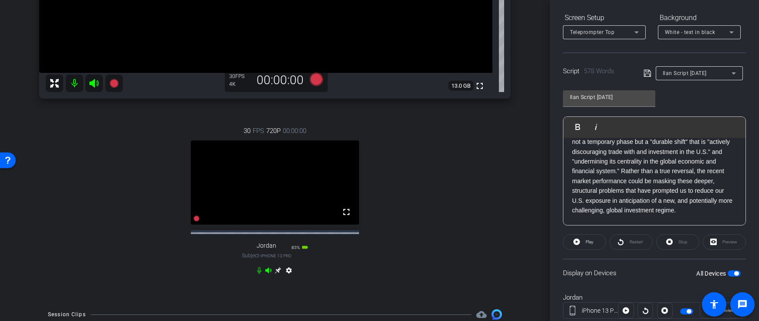
click at [258, 274] on icon at bounding box center [259, 270] width 7 height 7
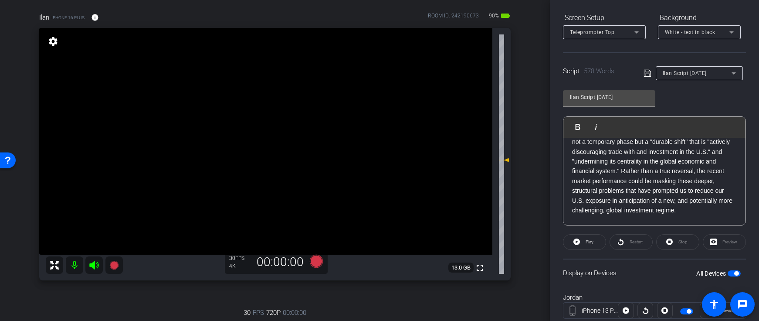
scroll to position [62, 0]
click at [111, 265] on icon at bounding box center [113, 265] width 9 height 9
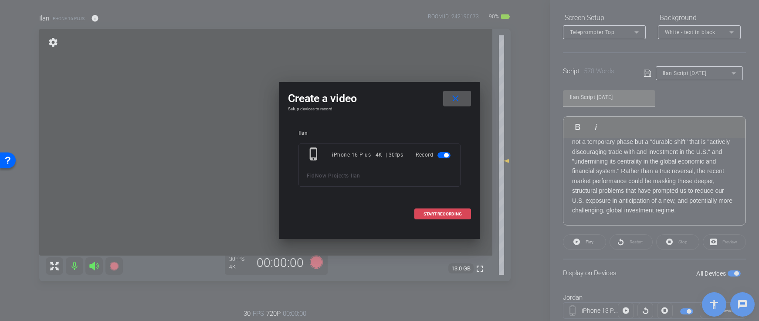
click at [444, 212] on span "START RECORDING" at bounding box center [442, 214] width 38 height 4
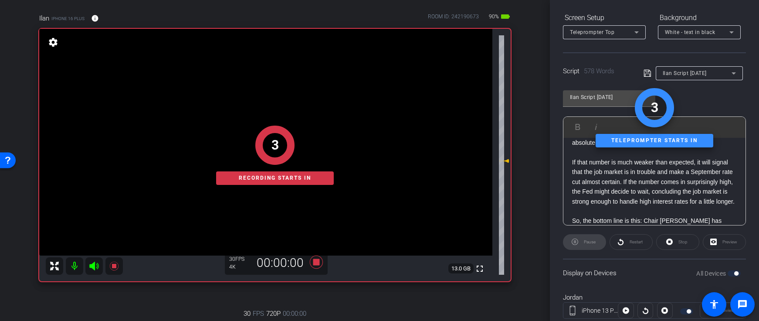
scroll to position [0, 0]
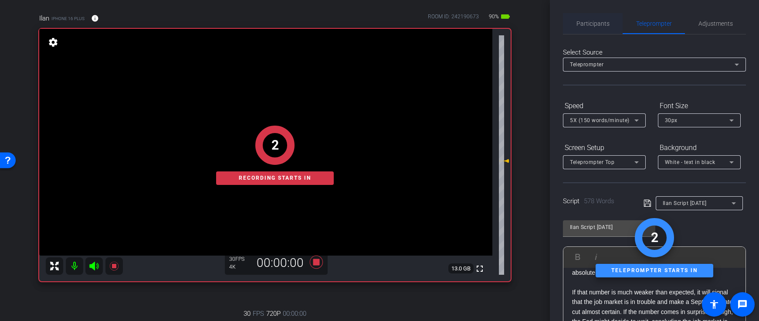
click at [579, 22] on span "Participants" at bounding box center [592, 23] width 33 height 6
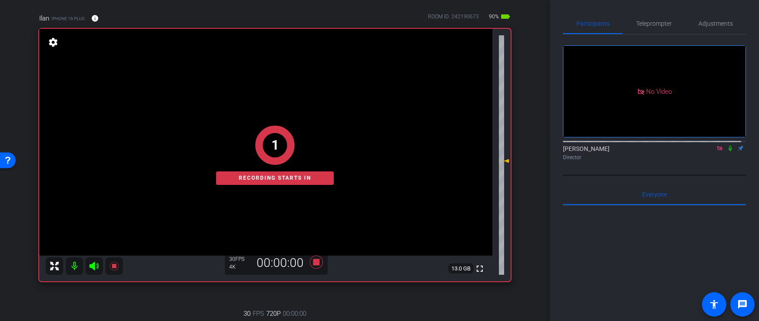
click at [727, 145] on icon at bounding box center [730, 148] width 7 height 6
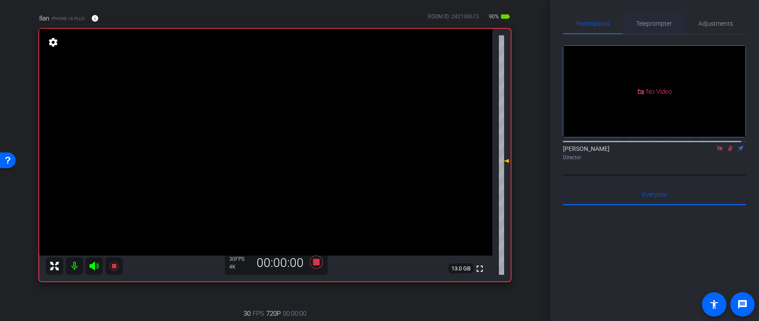
click at [652, 24] on span "Teleprompter" at bounding box center [654, 23] width 36 height 6
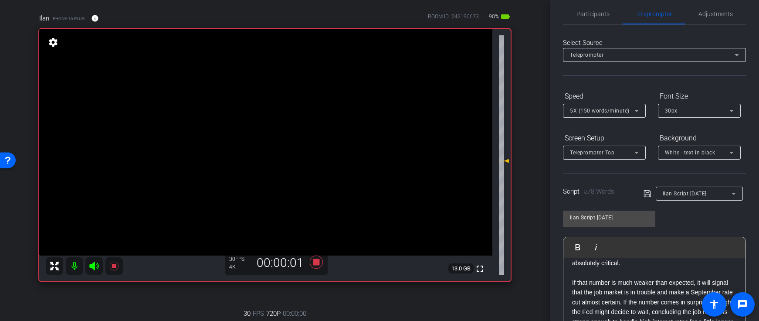
scroll to position [14, 0]
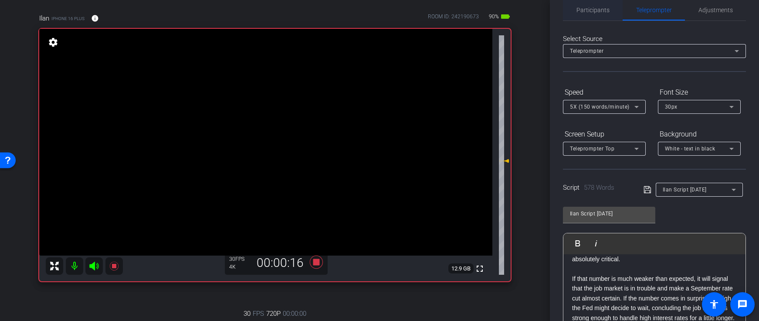
click at [586, 10] on span "Participants" at bounding box center [592, 10] width 33 height 6
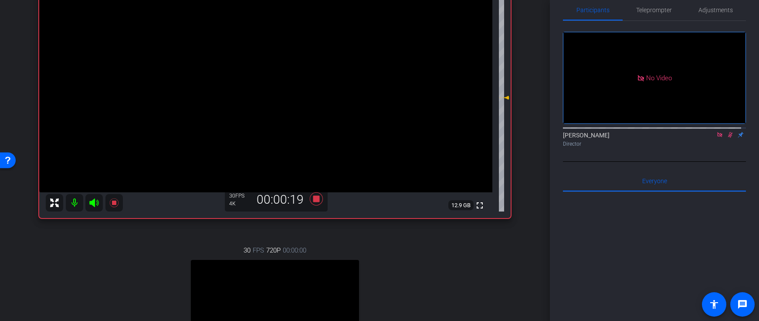
scroll to position [46, 0]
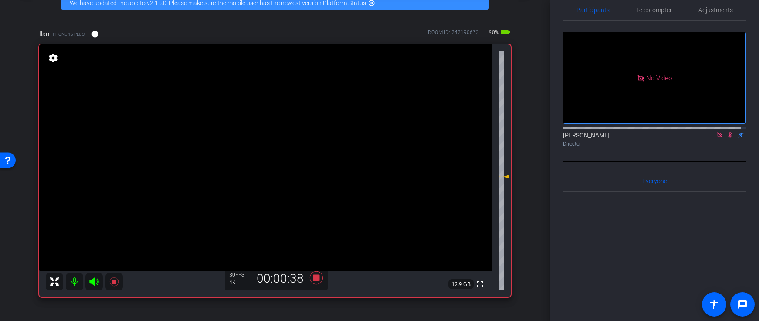
click at [728, 132] on icon at bounding box center [730, 135] width 5 height 6
click at [116, 285] on icon at bounding box center [114, 281] width 10 height 10
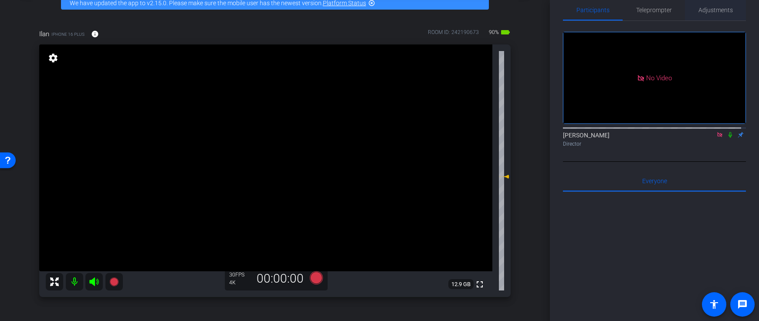
click at [715, 10] on span "Adjustments" at bounding box center [715, 10] width 34 height 6
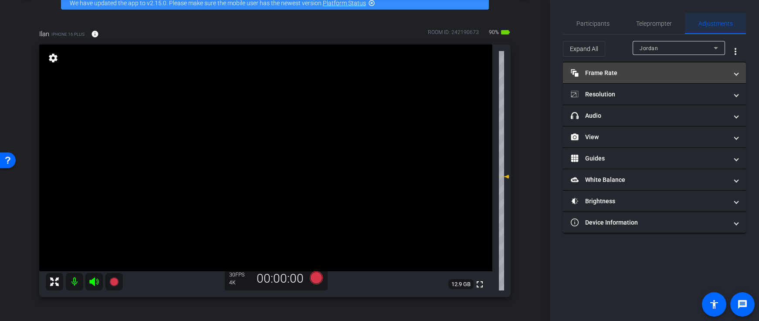
scroll to position [0, 0]
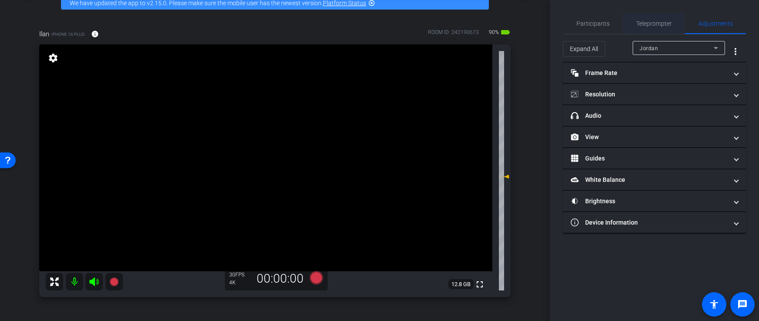
click at [661, 19] on span "Teleprompter" at bounding box center [654, 23] width 36 height 21
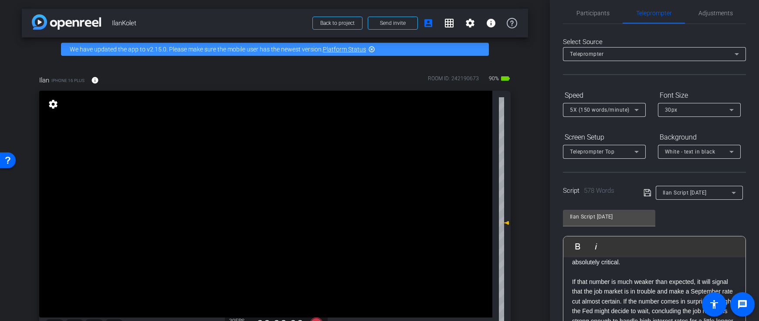
scroll to position [14, 0]
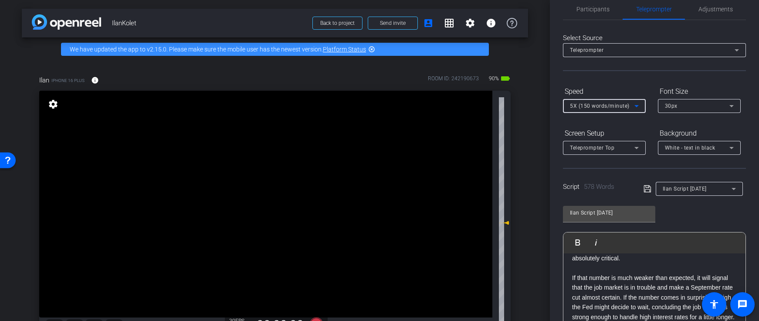
click at [598, 105] on span "5X (150 words/minute)" at bounding box center [600, 106] width 60 height 6
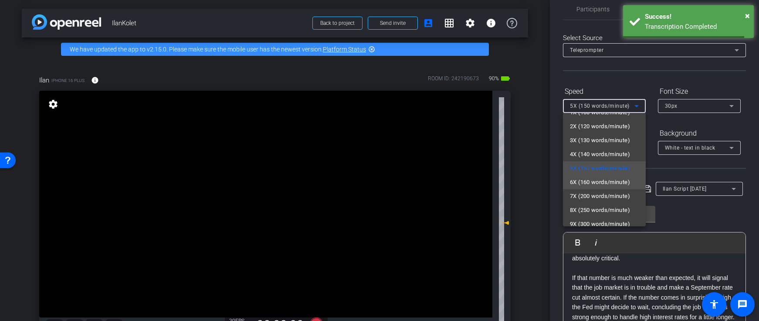
scroll to position [19, 0]
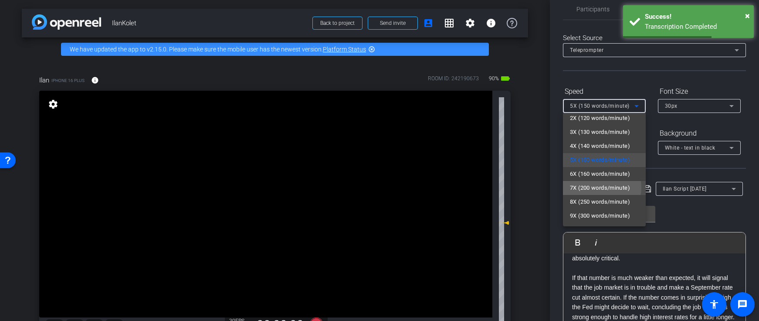
click at [601, 187] on span "7X (200 words/minute)" at bounding box center [600, 188] width 60 height 10
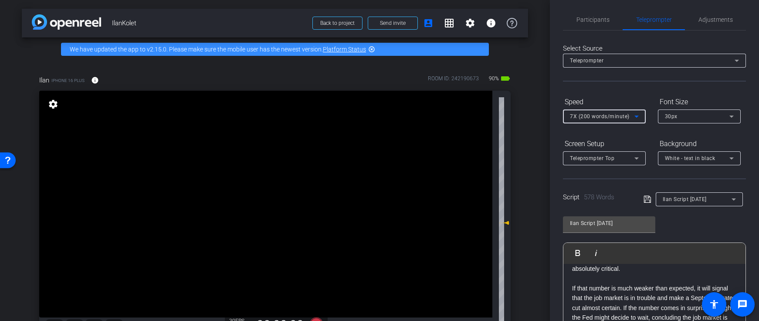
scroll to position [0, 0]
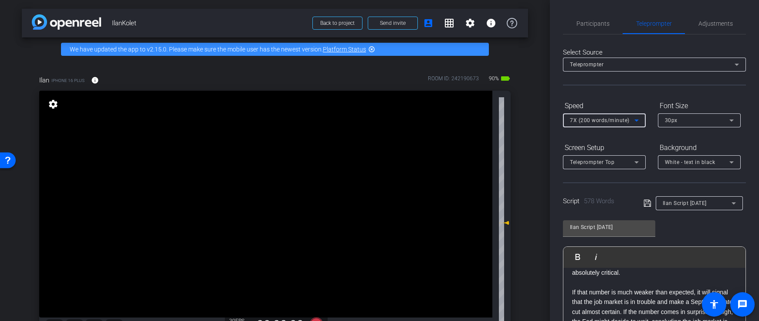
click at [597, 117] on span "7X (200 words/minute)" at bounding box center [600, 120] width 60 height 6
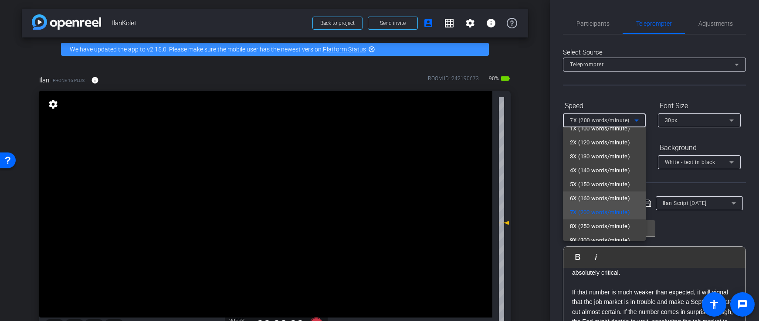
scroll to position [19, 0]
click at [594, 214] on span "8X (250 words/minute)" at bounding box center [600, 216] width 60 height 10
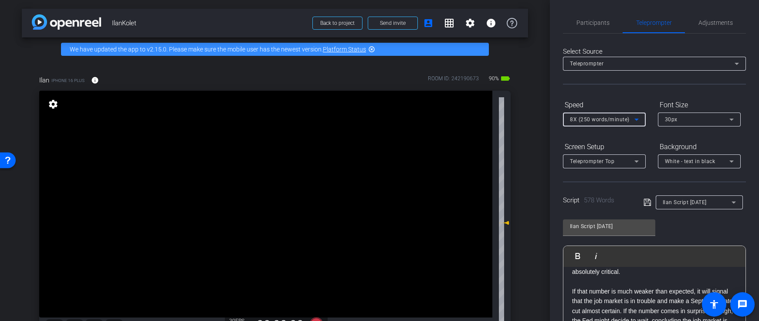
scroll to position [0, 0]
click at [644, 205] on icon at bounding box center [648, 203] width 8 height 10
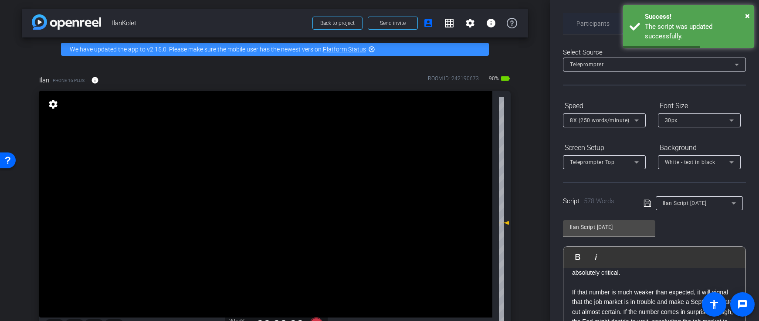
click at [584, 27] on span "Participants" at bounding box center [592, 23] width 33 height 21
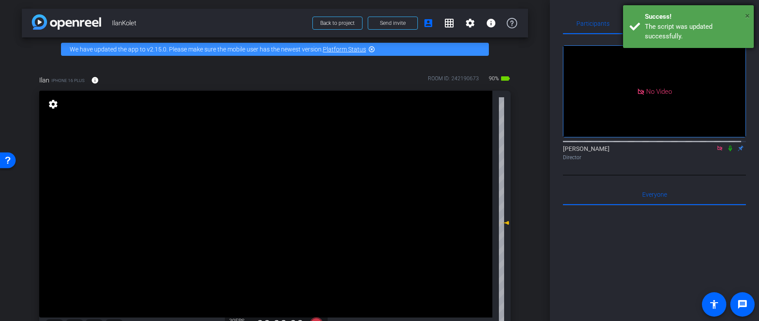
drag, startPoint x: 749, startPoint y: 14, endPoint x: 714, endPoint y: 20, distance: 36.0
click at [749, 14] on span "×" at bounding box center [747, 15] width 5 height 10
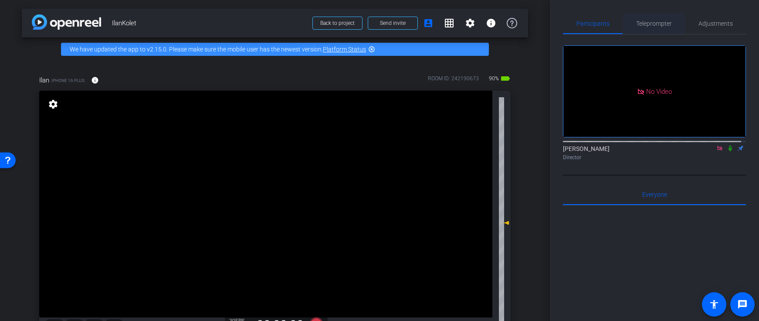
click at [649, 26] on span "Teleprompter" at bounding box center [654, 23] width 36 height 6
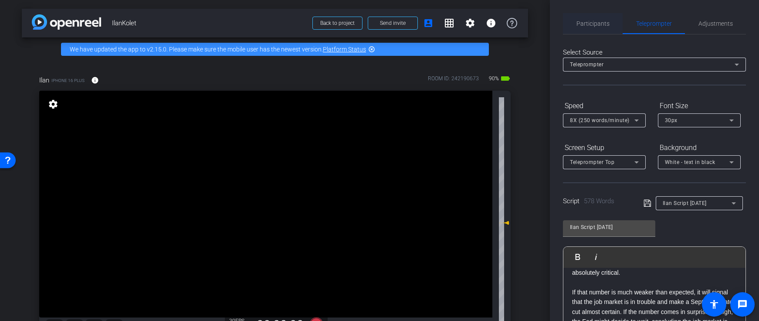
click at [584, 20] on span "Participants" at bounding box center [592, 23] width 33 height 6
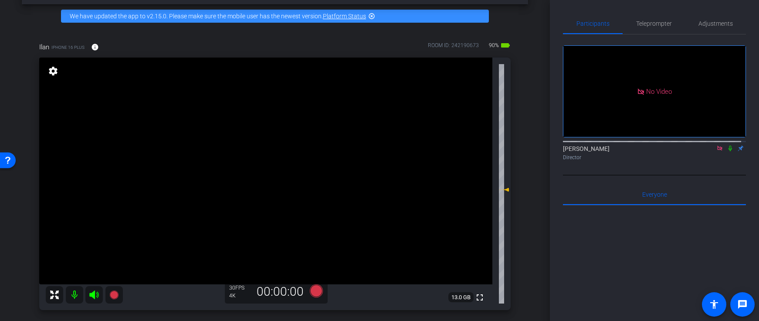
scroll to position [36, 0]
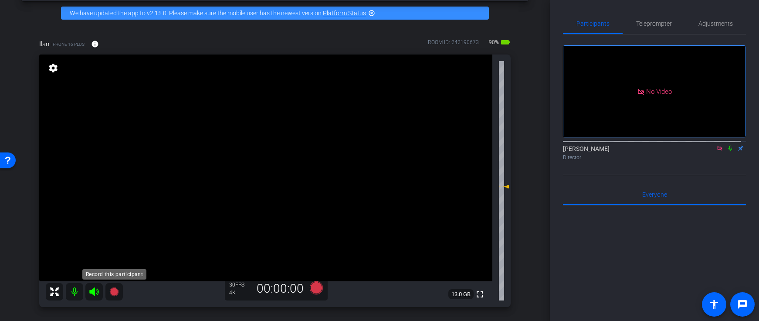
click at [114, 291] on icon at bounding box center [113, 291] width 9 height 9
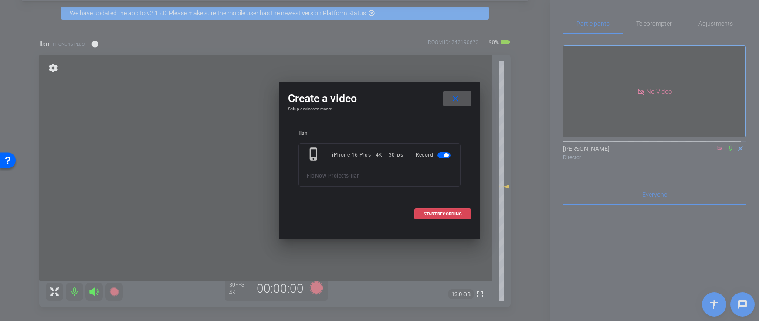
click at [440, 213] on span "START RECORDING" at bounding box center [442, 214] width 38 height 4
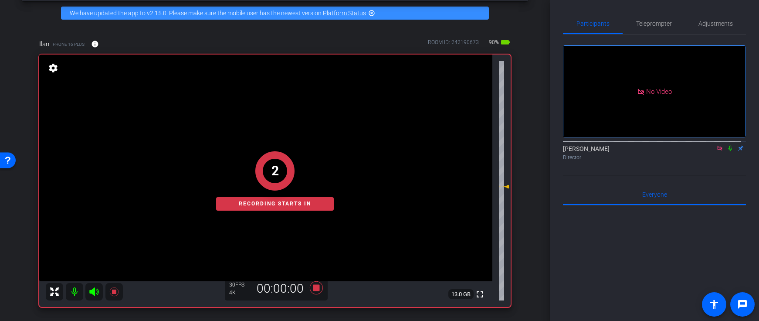
click at [727, 145] on icon at bounding box center [730, 148] width 7 height 6
click at [651, 24] on span "Teleprompter" at bounding box center [654, 23] width 36 height 6
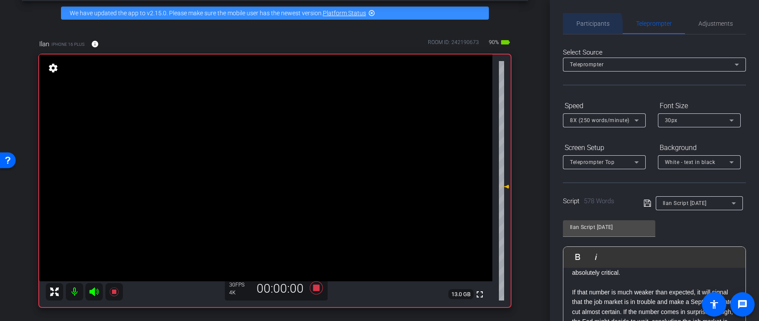
drag, startPoint x: 585, startPoint y: 26, endPoint x: 585, endPoint y: 30, distance: 4.4
click at [586, 26] on span "Participants" at bounding box center [592, 23] width 33 height 6
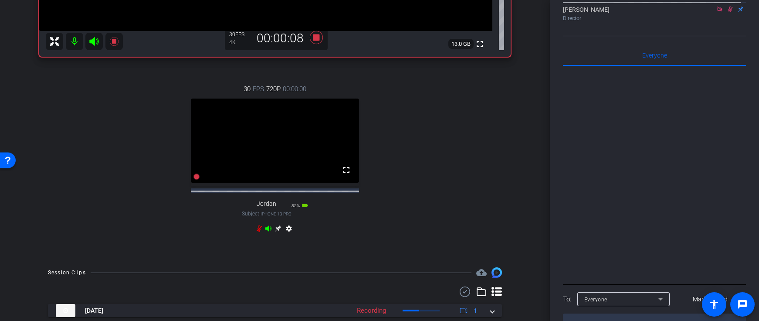
scroll to position [400, 0]
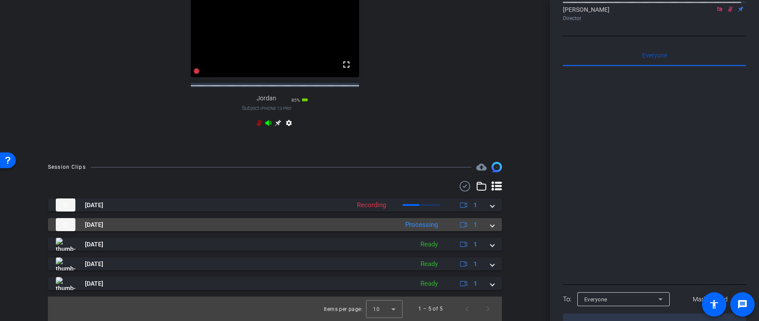
click at [371, 222] on mat-panel-title "[DATE]" at bounding box center [225, 224] width 338 height 13
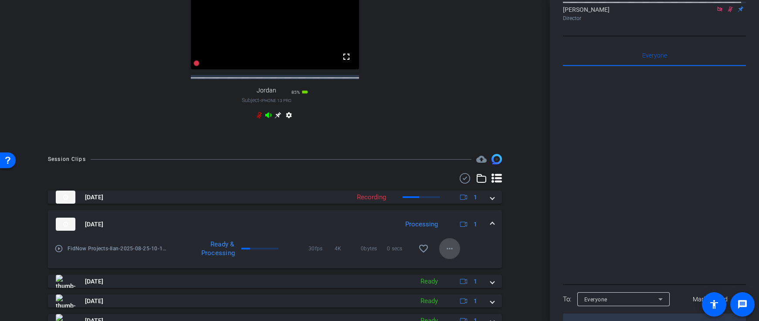
click at [447, 254] on mat-icon "more_horiz" at bounding box center [449, 248] width 10 height 10
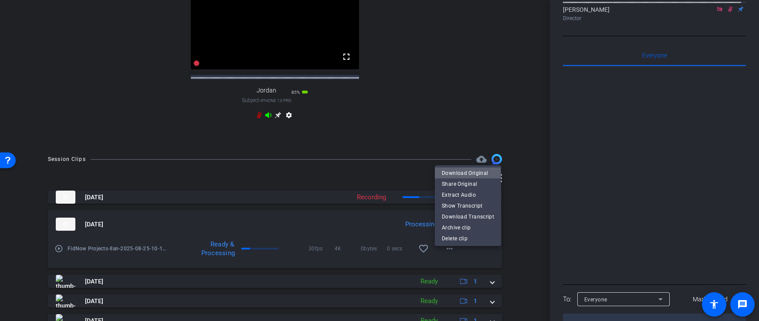
click at [467, 174] on span "Download Original" at bounding box center [468, 172] width 52 height 10
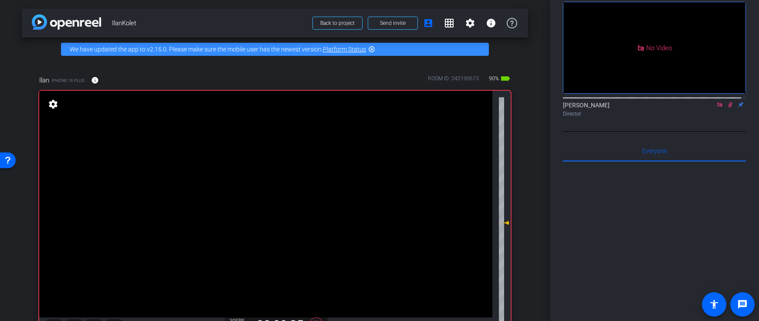
scroll to position [0, 0]
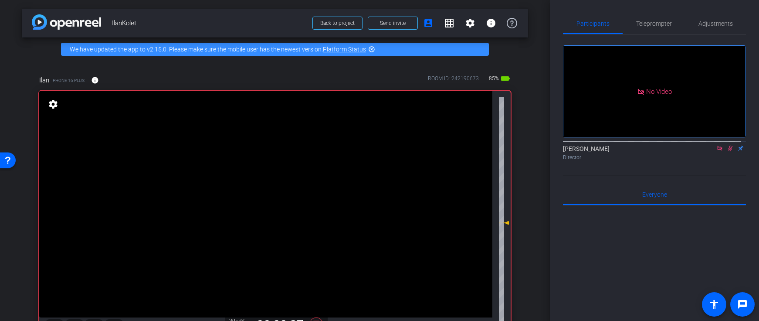
click at [727, 145] on icon at bounding box center [730, 148] width 7 height 6
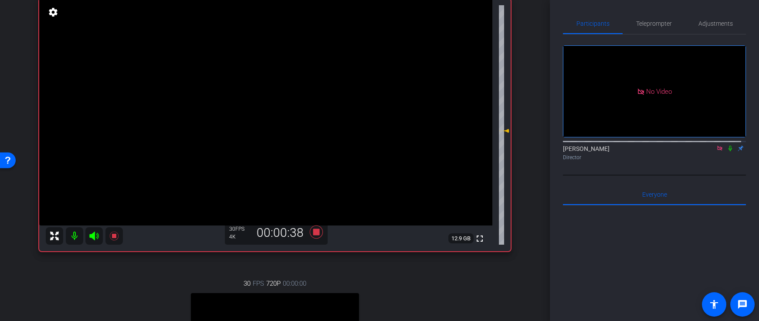
scroll to position [95, 0]
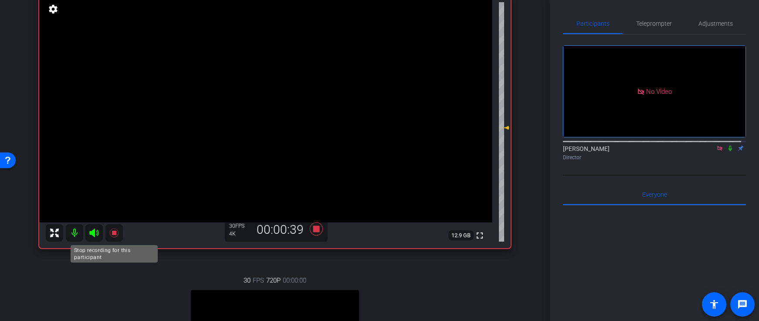
click at [114, 233] on icon at bounding box center [113, 232] width 9 height 9
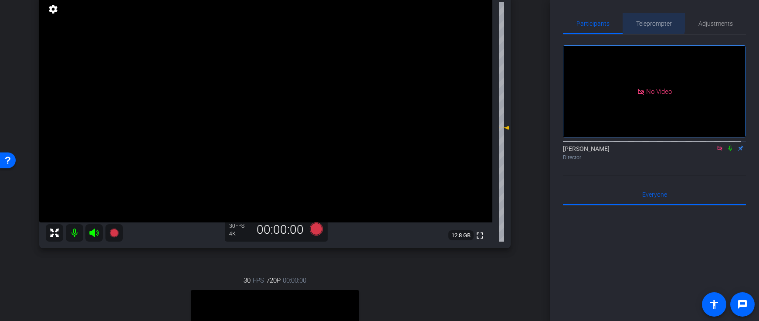
click at [642, 19] on span "Teleprompter" at bounding box center [654, 23] width 36 height 21
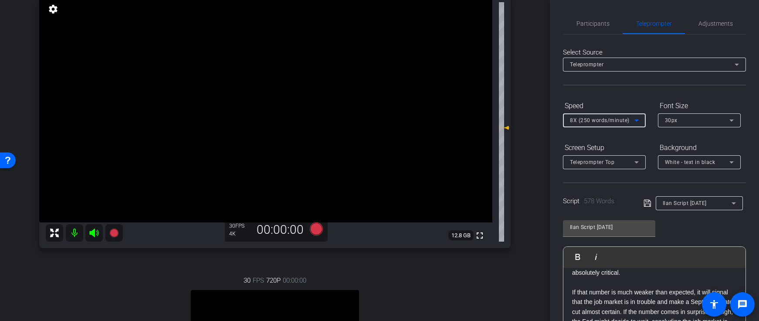
click at [611, 120] on span "8X (250 words/minute)" at bounding box center [600, 120] width 60 height 6
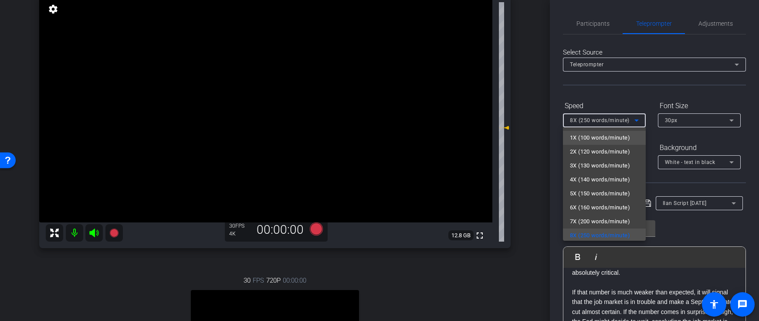
scroll to position [2, 0]
click at [599, 218] on span "7X (200 words/minute)" at bounding box center [600, 219] width 60 height 10
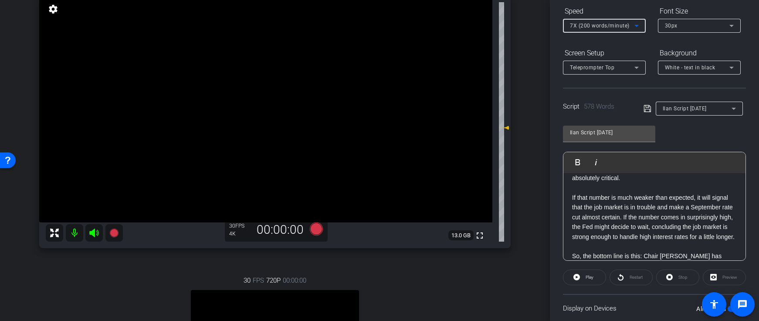
scroll to position [94, 0]
click at [646, 104] on icon at bounding box center [648, 109] width 8 height 10
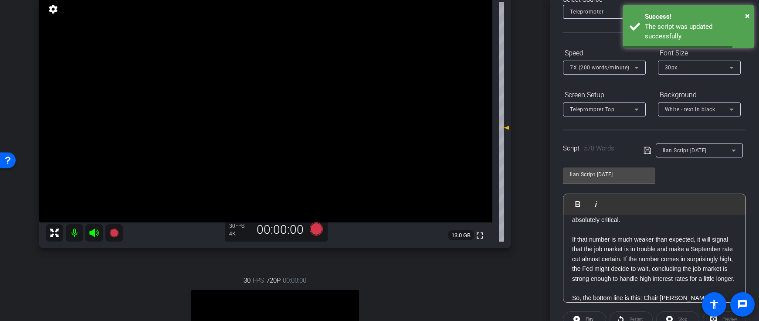
scroll to position [0, 0]
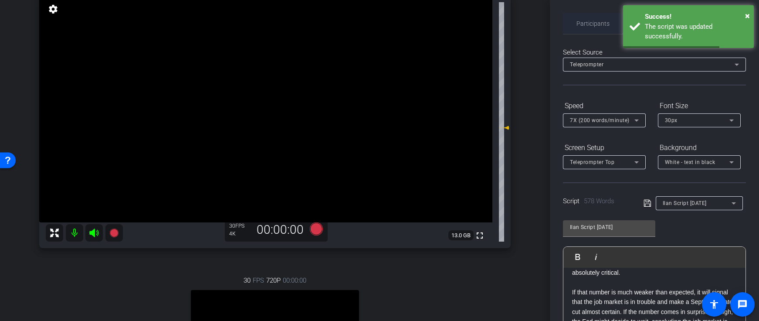
click at [586, 22] on span "Participants" at bounding box center [592, 23] width 33 height 6
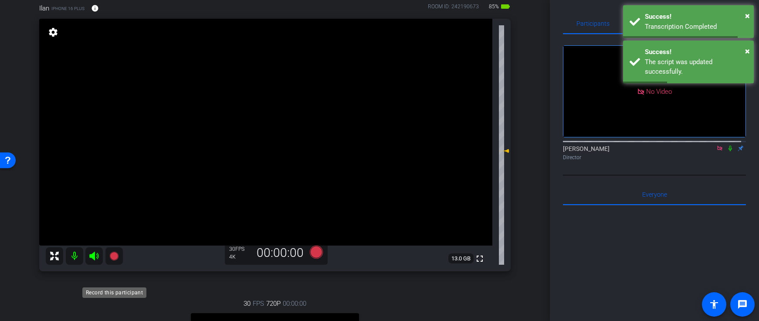
scroll to position [44, 0]
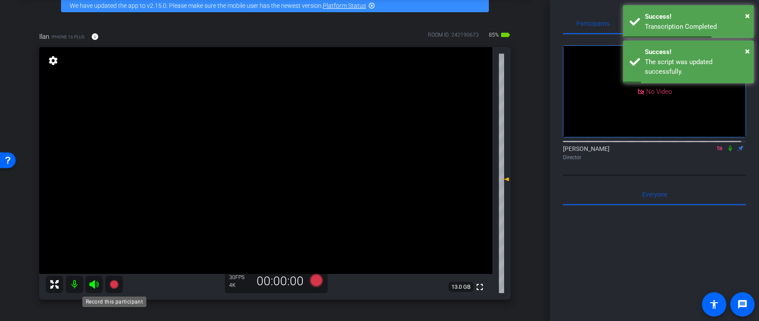
click at [112, 282] on icon at bounding box center [113, 284] width 9 height 9
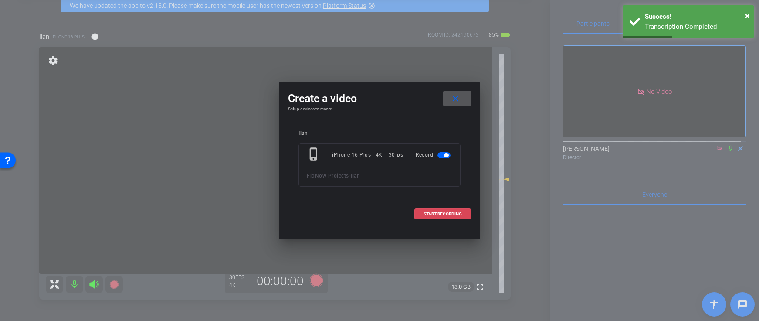
click at [443, 213] on span "START RECORDING" at bounding box center [442, 214] width 38 height 4
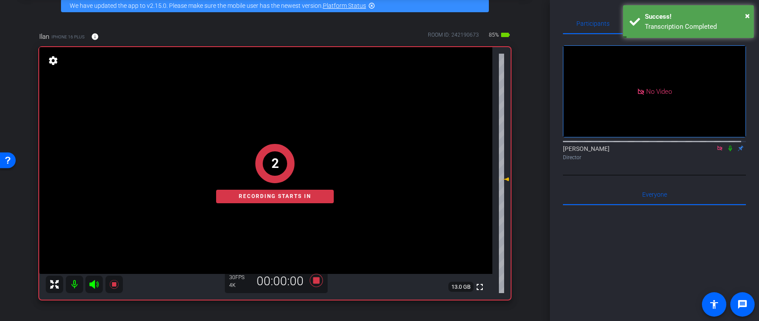
click at [728, 146] on icon at bounding box center [729, 149] width 3 height 6
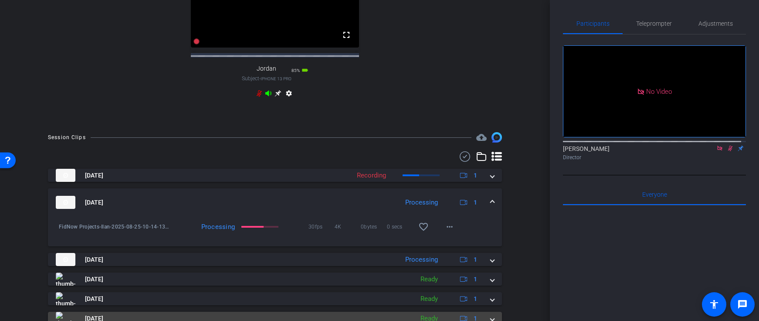
scroll to position [464, 0]
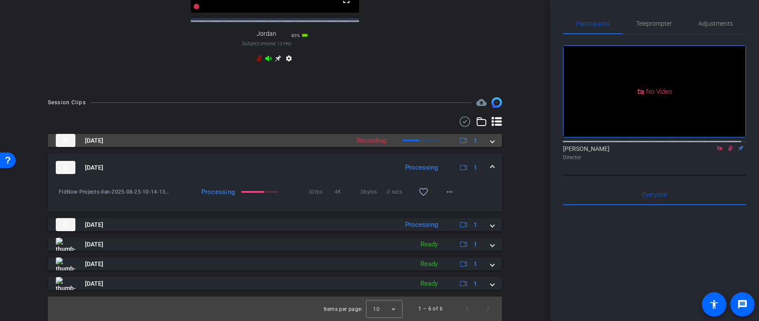
click at [491, 166] on span at bounding box center [492, 167] width 3 height 9
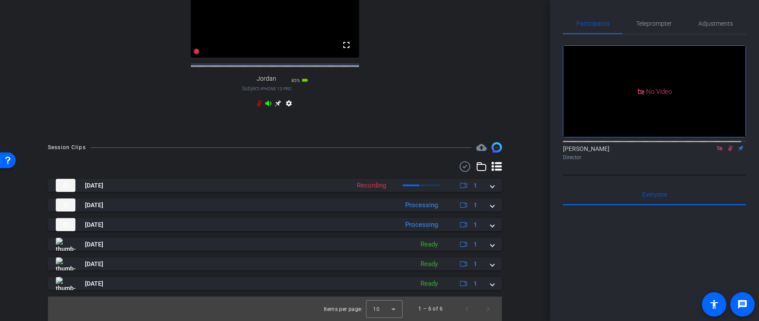
scroll to position [419, 0]
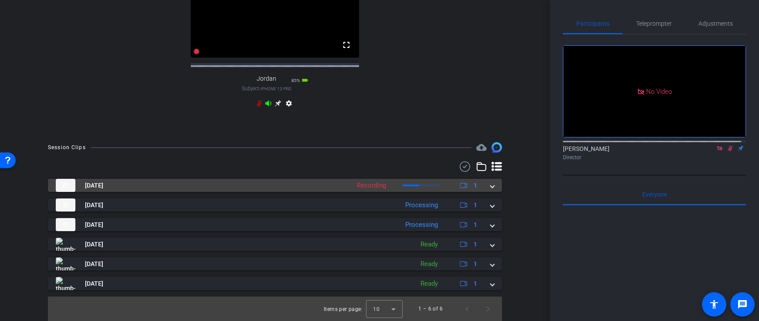
click at [491, 186] on mat-expansion-panel-header "[DATE] Recording 1" at bounding box center [275, 185] width 454 height 13
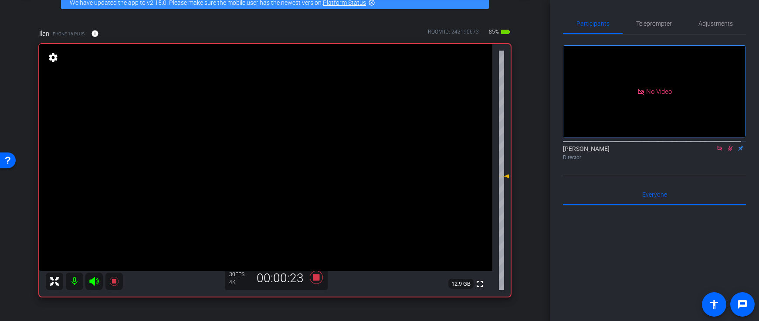
scroll to position [48, 0]
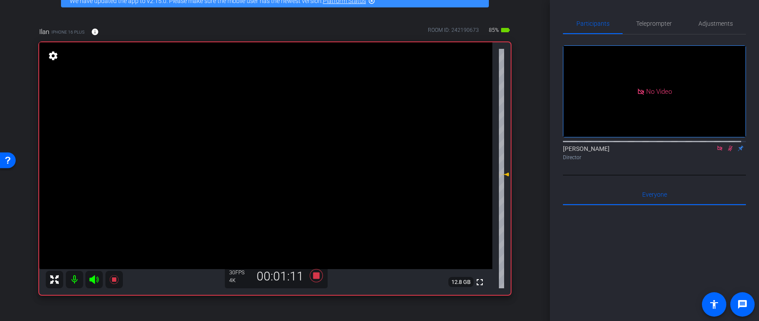
click at [727, 145] on icon at bounding box center [730, 148] width 7 height 6
click at [116, 285] on mat-icon at bounding box center [113, 279] width 17 height 17
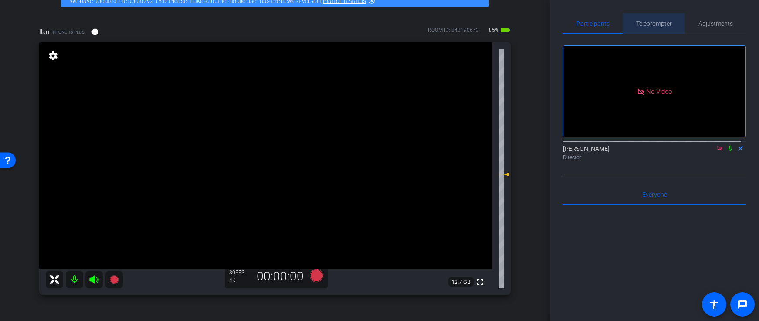
click at [653, 25] on span "Teleprompter" at bounding box center [654, 23] width 36 height 6
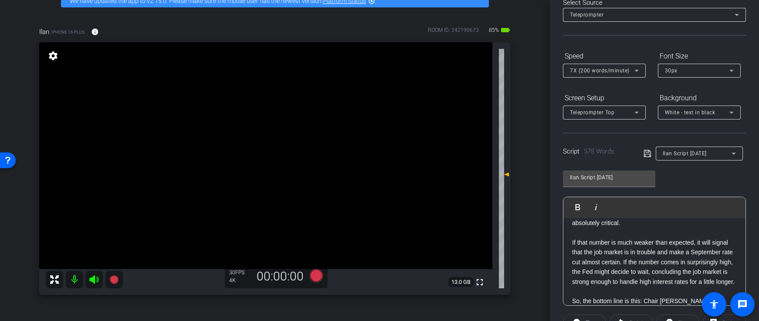
scroll to position [51, 0]
click at [608, 68] on span "7X (200 words/minute)" at bounding box center [600, 69] width 60 height 6
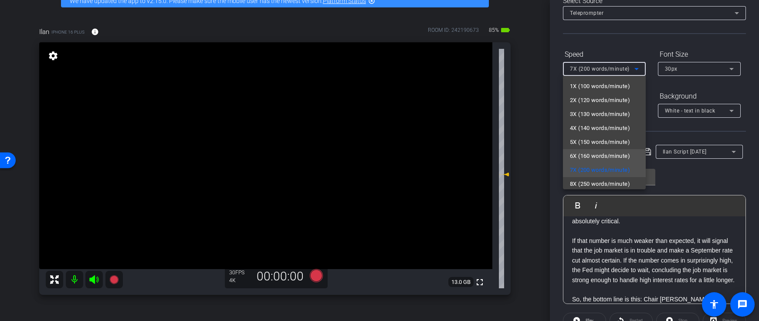
click at [581, 155] on span "6X (160 words/minute)" at bounding box center [600, 156] width 60 height 10
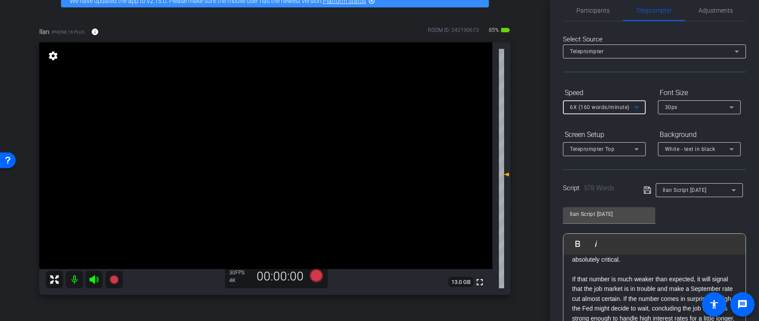
scroll to position [11, 0]
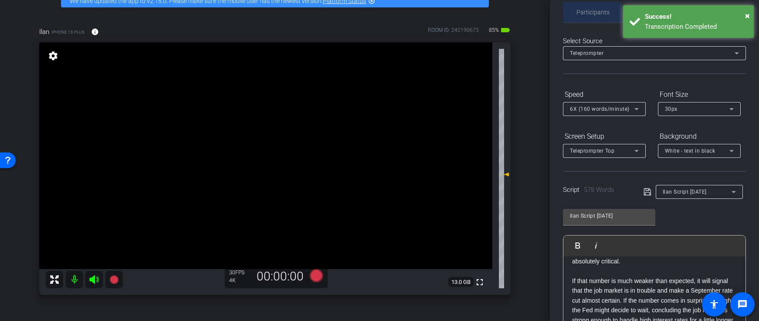
click at [584, 14] on span "Participants" at bounding box center [592, 12] width 33 height 6
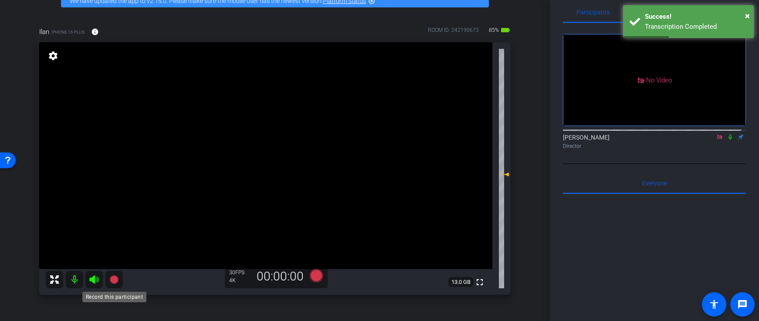
click at [116, 278] on icon at bounding box center [113, 279] width 9 height 9
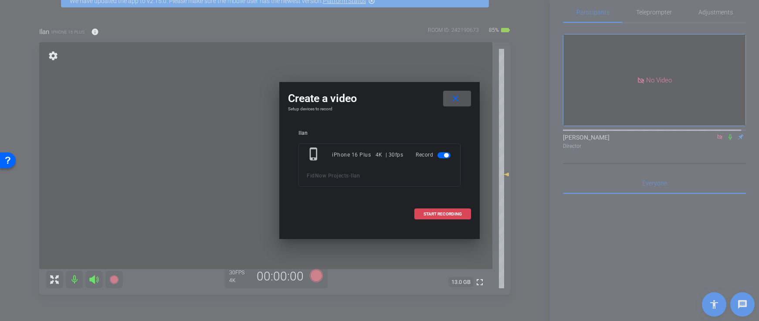
click at [442, 214] on span "START RECORDING" at bounding box center [442, 214] width 38 height 4
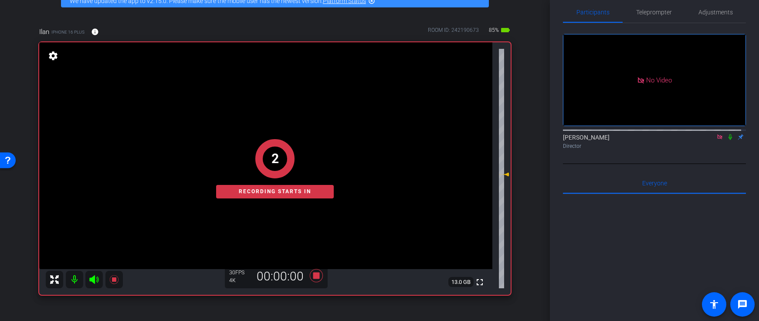
click at [727, 134] on icon at bounding box center [730, 137] width 7 height 6
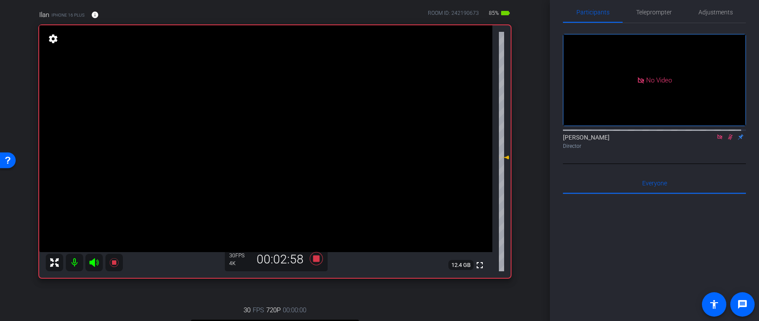
scroll to position [66, 0]
click at [645, 13] on span "Teleprompter" at bounding box center [654, 12] width 36 height 6
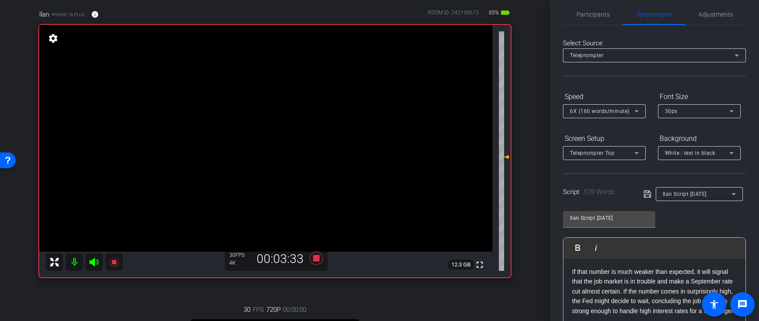
scroll to position [0, 0]
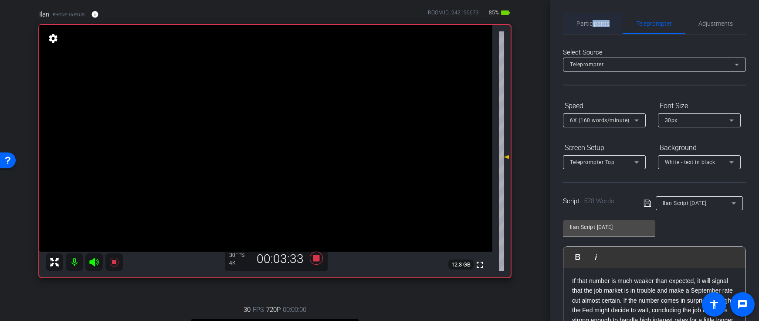
click at [591, 27] on span "Participants" at bounding box center [592, 23] width 33 height 21
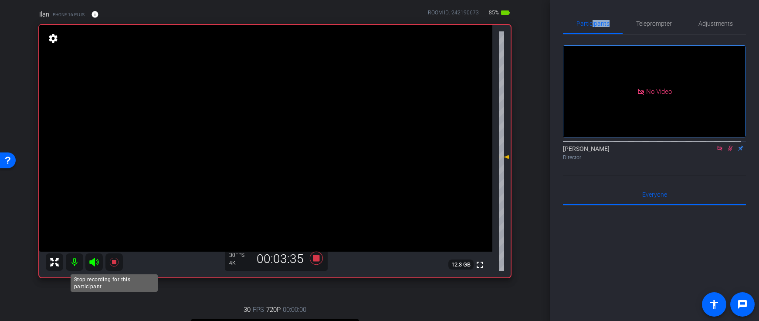
click at [109, 262] on mat-icon at bounding box center [113, 261] width 17 height 17
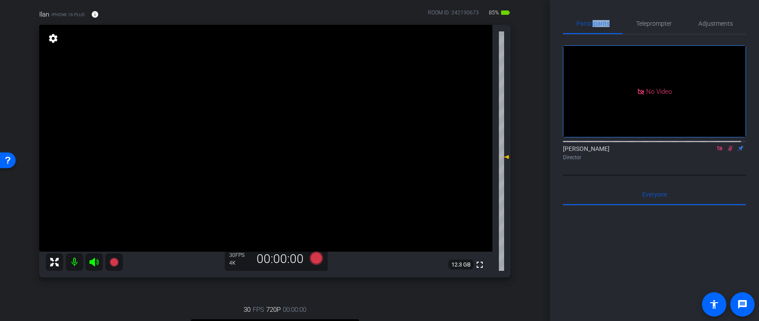
drag, startPoint x: 728, startPoint y: 119, endPoint x: 699, endPoint y: 139, distance: 34.2
click at [728, 145] on icon at bounding box center [730, 148] width 7 height 6
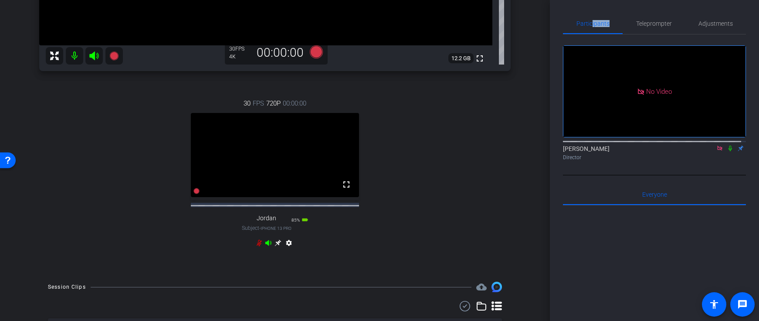
scroll to position [277, 0]
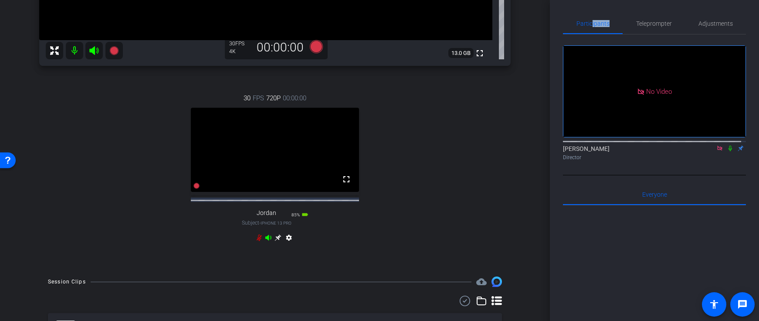
click at [256, 241] on icon at bounding box center [259, 237] width 7 height 7
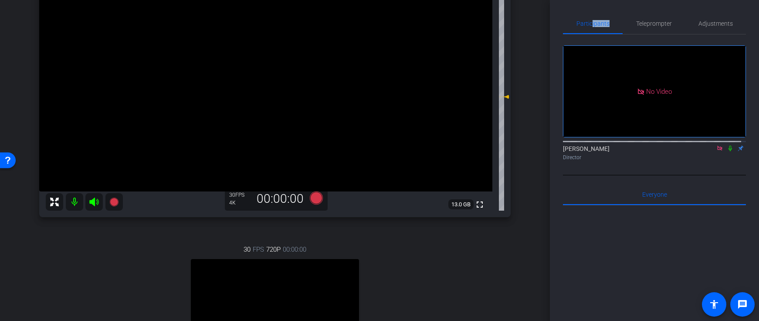
scroll to position [78, 0]
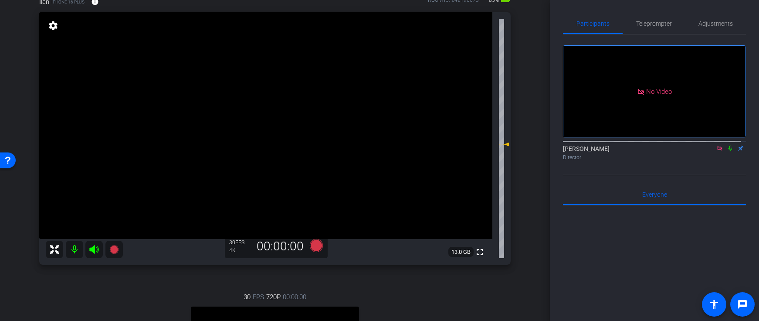
click at [523, 241] on div "Ilan iPhone 16 Plus info ROOM ID: 242190673 85% battery_std fullscreen settings…" at bounding box center [275, 225] width 506 height 484
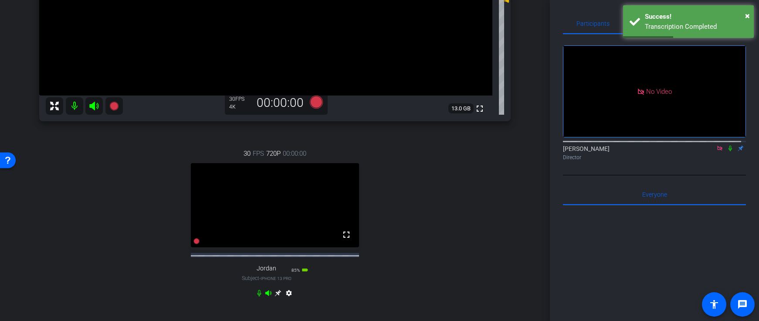
scroll to position [301, 0]
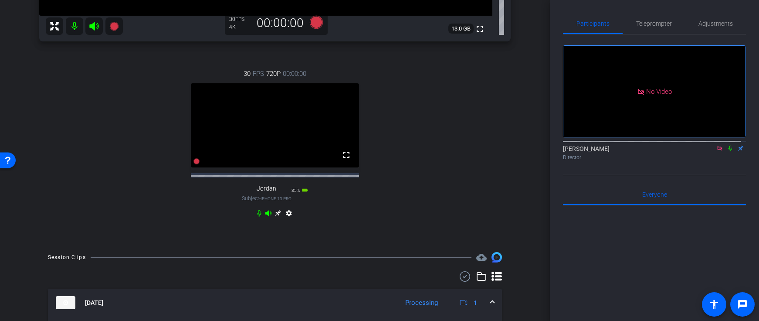
click at [256, 217] on icon at bounding box center [259, 213] width 7 height 7
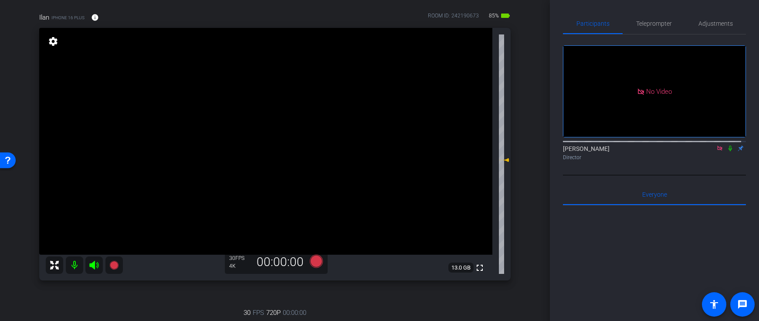
scroll to position [38, 0]
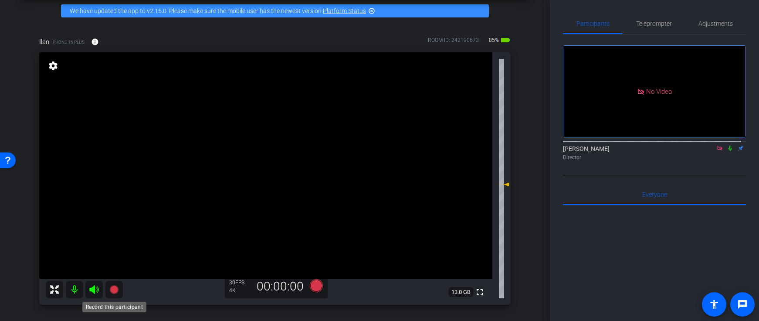
click at [114, 289] on icon at bounding box center [113, 289] width 9 height 9
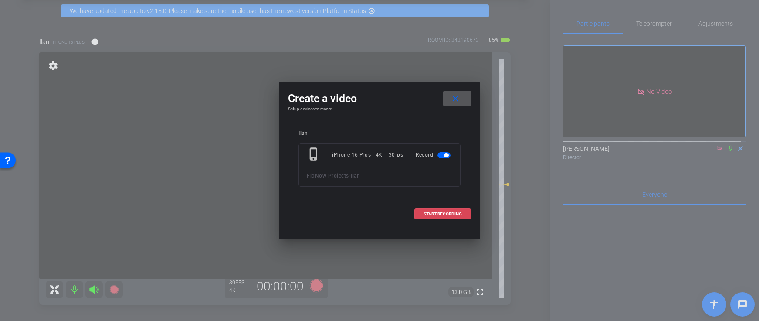
click at [433, 214] on span "START RECORDING" at bounding box center [442, 214] width 38 height 4
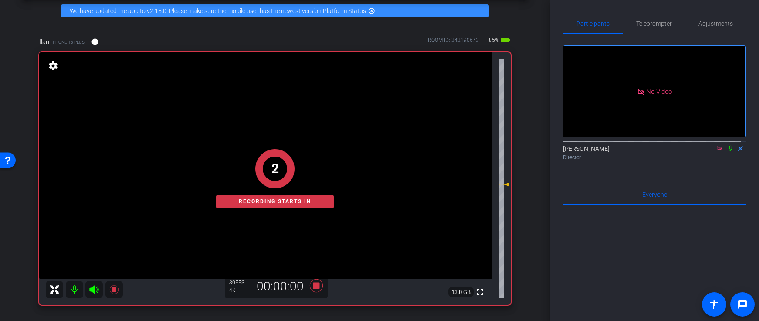
click at [727, 145] on icon at bounding box center [730, 148] width 7 height 6
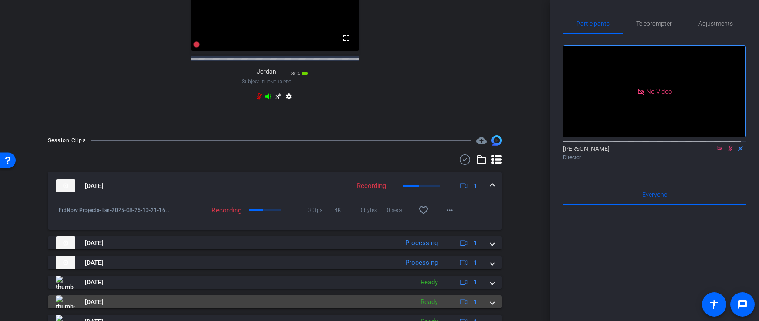
scroll to position [446, 0]
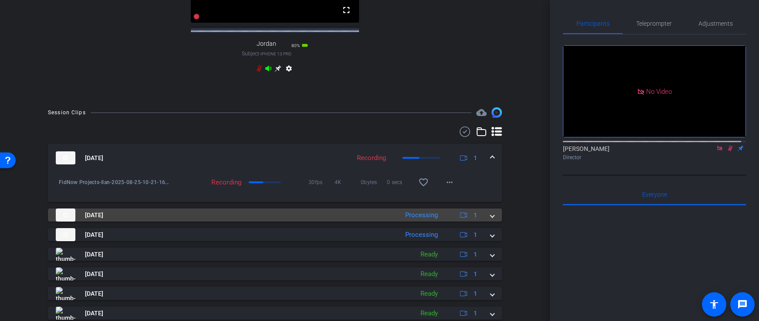
click at [239, 221] on mat-panel-title "[DATE]" at bounding box center [225, 214] width 338 height 13
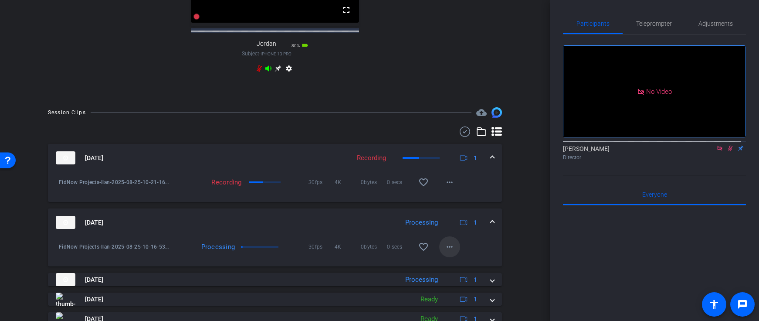
click at [444, 252] on mat-icon "more_horiz" at bounding box center [449, 246] width 10 height 10
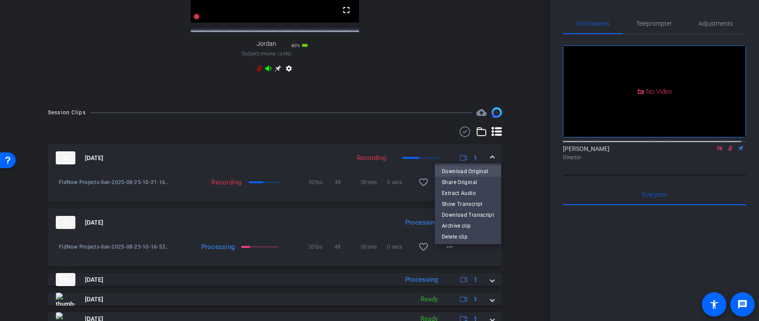
click at [460, 173] on span "Download Original" at bounding box center [468, 171] width 52 height 10
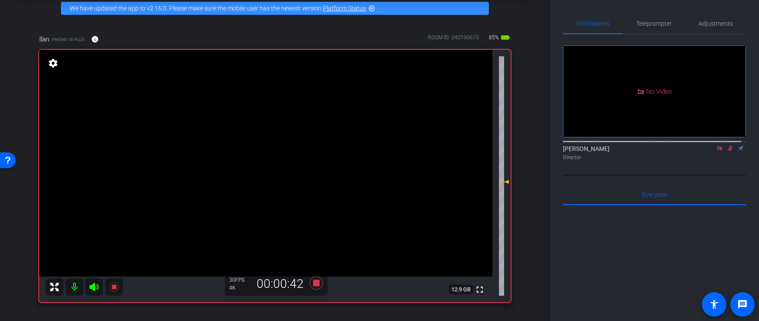
scroll to position [48, 0]
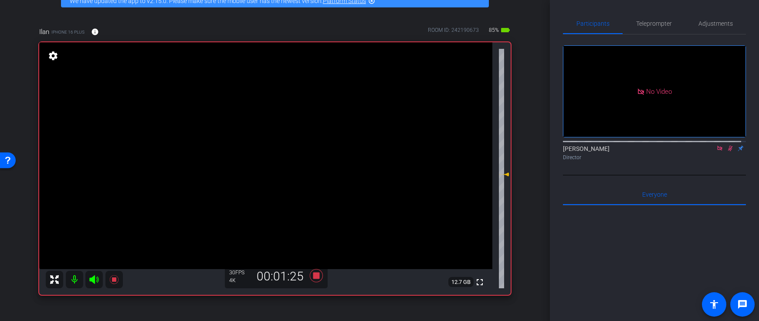
click at [728, 146] on icon at bounding box center [730, 149] width 5 height 6
click at [109, 278] on icon at bounding box center [114, 279] width 10 height 10
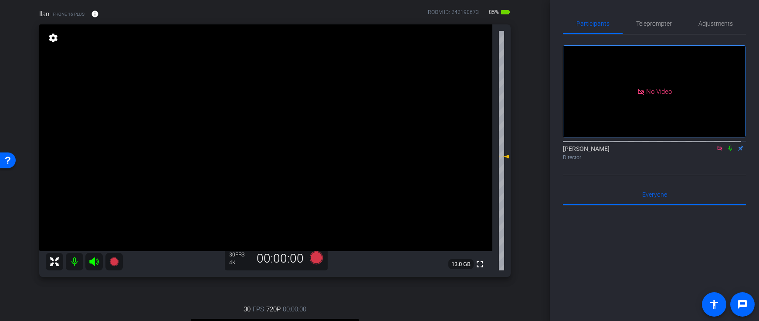
scroll to position [59, 0]
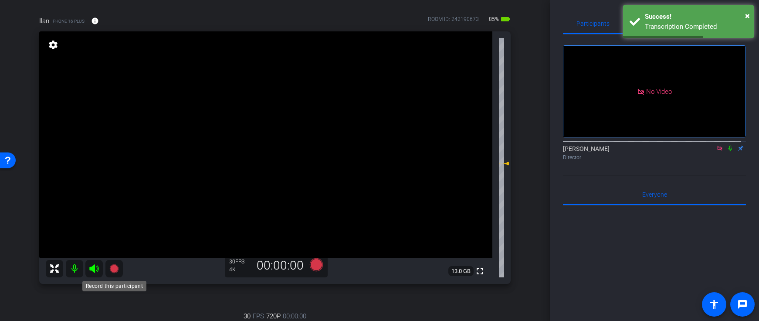
click at [115, 268] on icon at bounding box center [113, 268] width 9 height 9
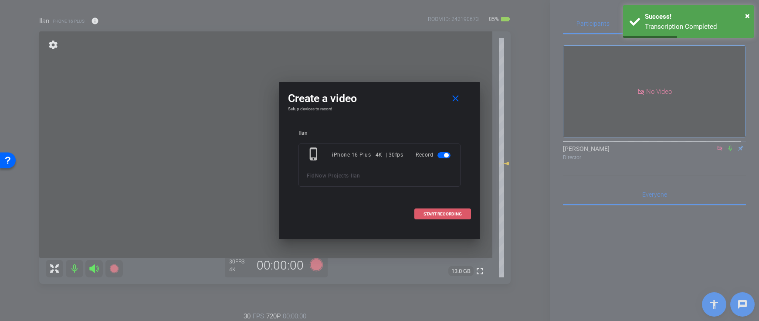
click at [461, 213] on span "START RECORDING" at bounding box center [442, 214] width 38 height 4
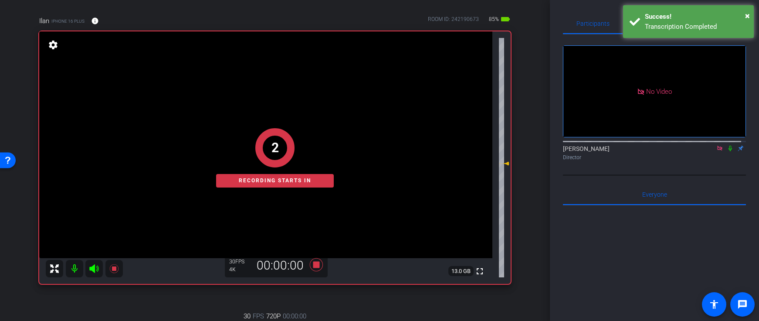
click at [728, 145] on icon at bounding box center [730, 148] width 7 height 6
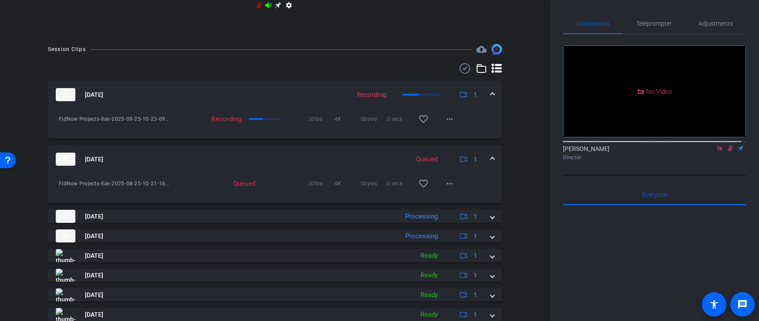
scroll to position [514, 0]
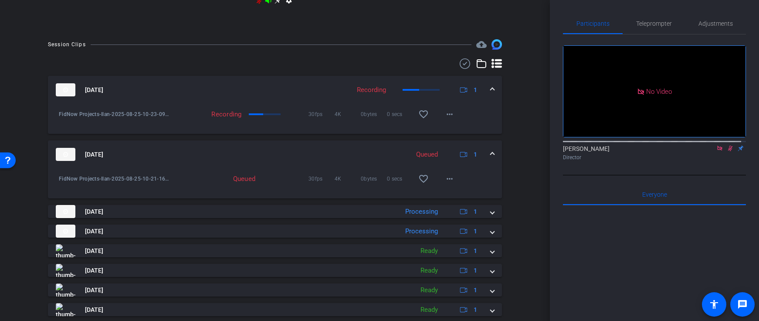
click at [491, 159] on span at bounding box center [492, 154] width 3 height 9
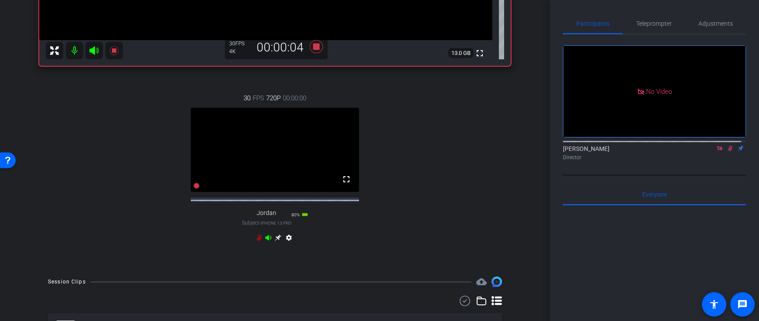
scroll to position [467, 0]
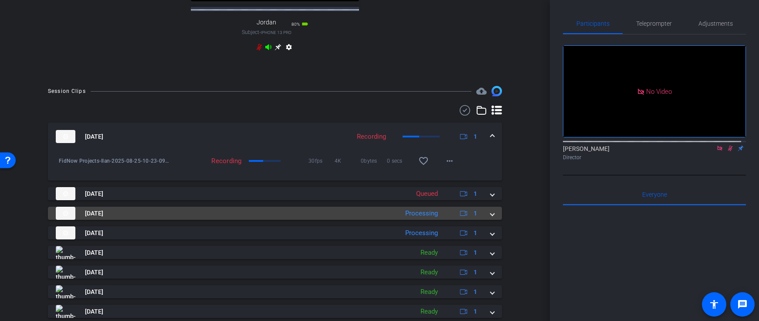
click at [308, 220] on mat-panel-title "[DATE]" at bounding box center [225, 213] width 338 height 13
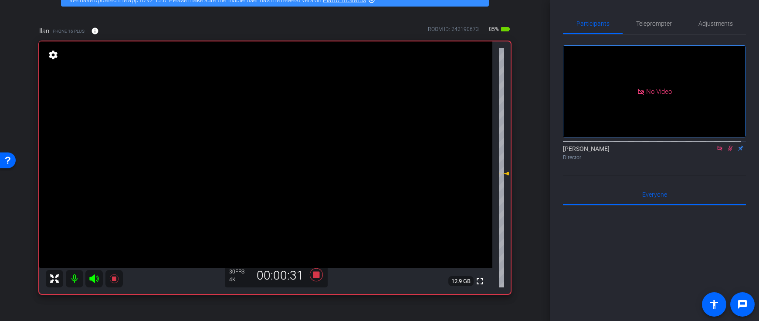
scroll to position [55, 0]
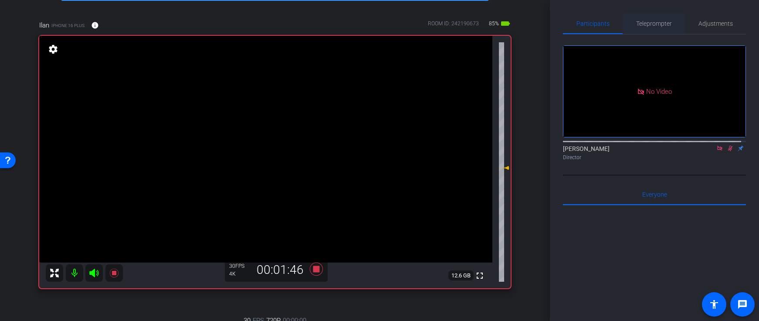
click at [637, 19] on span "Teleprompter" at bounding box center [654, 23] width 36 height 21
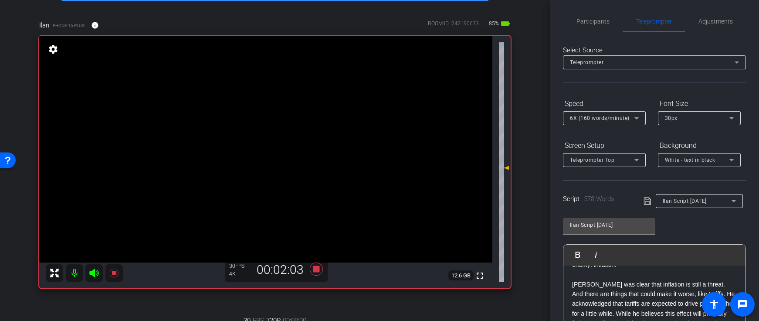
scroll to position [0, 0]
click at [710, 22] on span "Adjustments" at bounding box center [715, 23] width 34 height 6
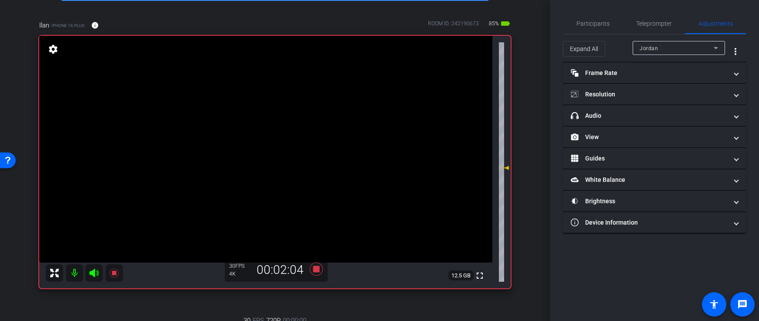
click at [686, 41] on div "Jordan" at bounding box center [679, 48] width 78 height 14
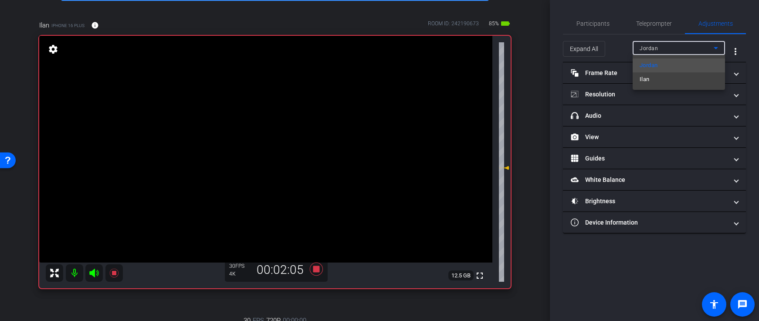
click at [662, 79] on mat-option "Ilan" at bounding box center [679, 79] width 92 height 14
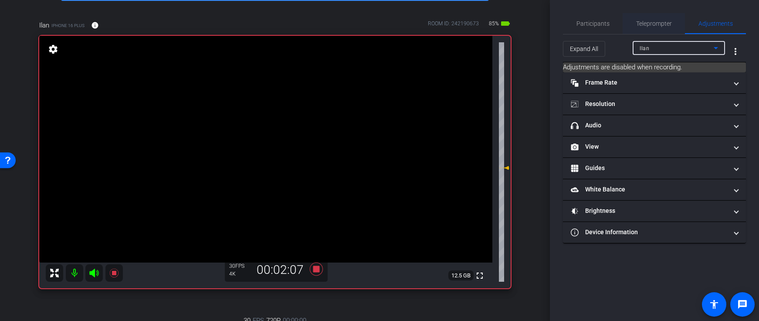
click at [654, 23] on span "Teleprompter" at bounding box center [654, 23] width 36 height 6
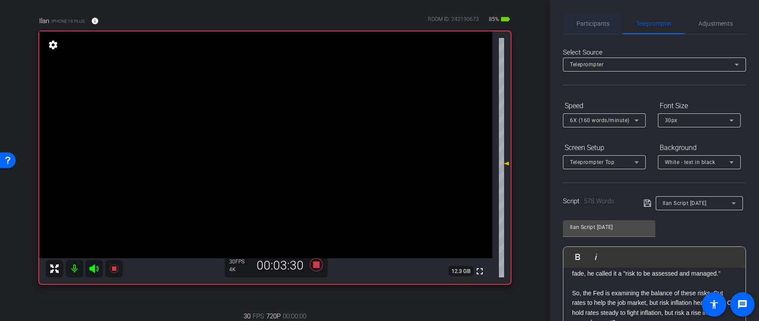
click at [586, 25] on span "Participants" at bounding box center [592, 23] width 33 height 6
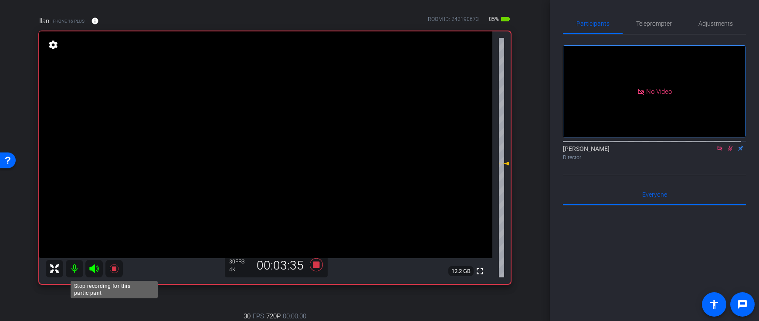
click at [117, 271] on icon at bounding box center [113, 268] width 9 height 9
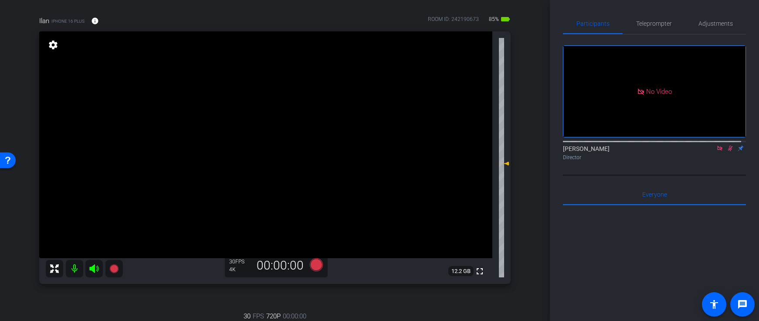
drag, startPoint x: 726, startPoint y: 122, endPoint x: 712, endPoint y: 135, distance: 19.1
click at [728, 146] on icon at bounding box center [730, 149] width 5 height 6
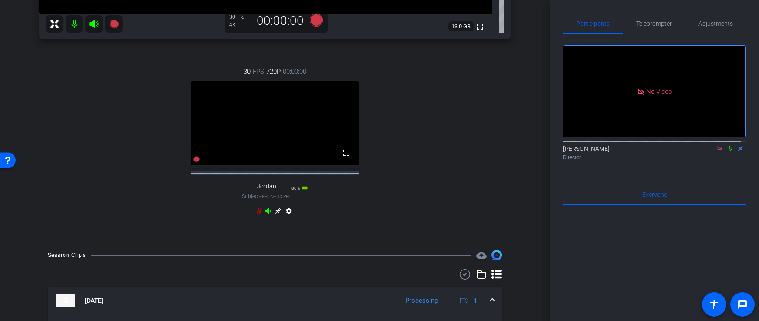
scroll to position [303, 0]
drag, startPoint x: 256, startPoint y: 220, endPoint x: 291, endPoint y: 222, distance: 35.0
click at [257, 215] on icon at bounding box center [259, 211] width 5 height 7
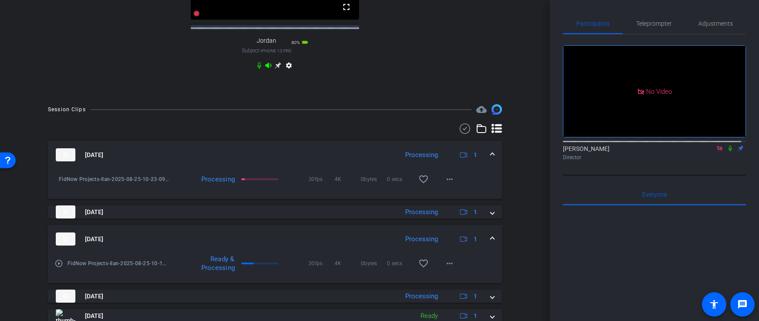
scroll to position [238, 0]
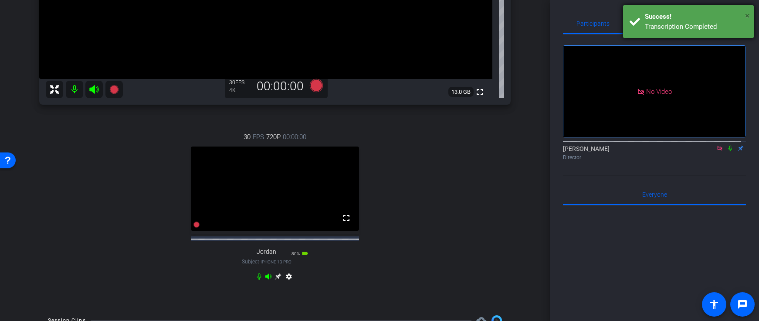
click at [746, 14] on span "×" at bounding box center [747, 15] width 5 height 10
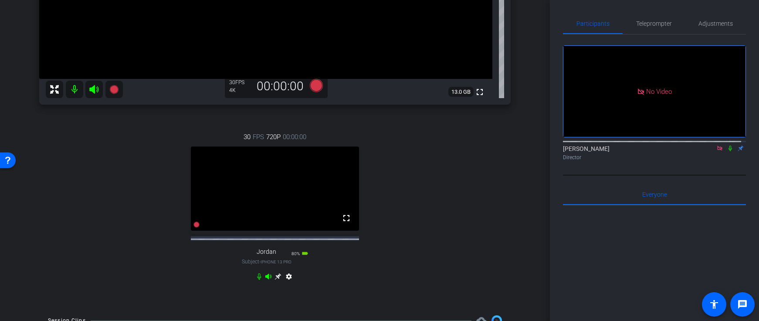
click at [728, 145] on icon at bounding box center [730, 148] width 7 height 6
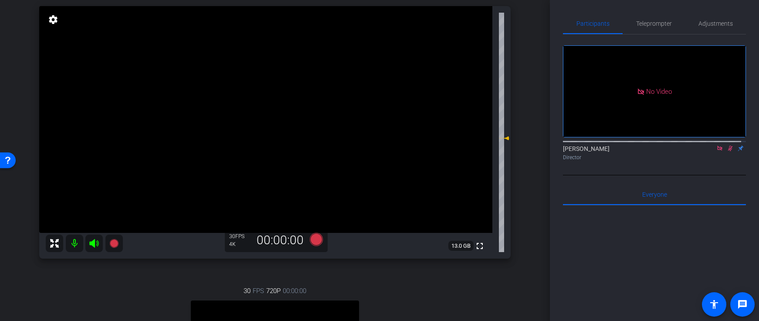
scroll to position [81, 0]
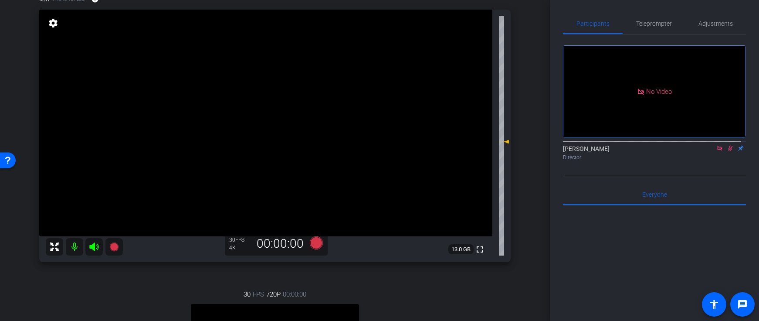
click at [728, 146] on icon at bounding box center [730, 149] width 5 height 6
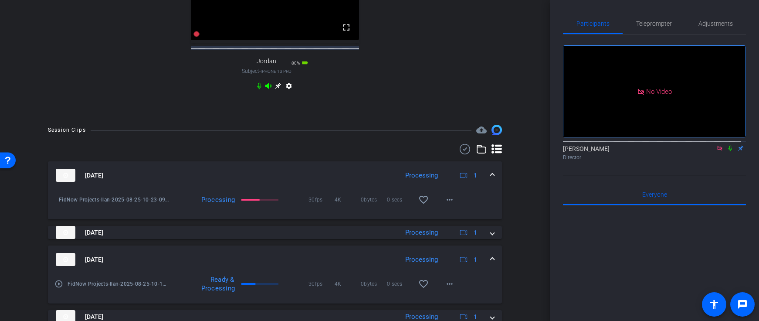
scroll to position [367, 0]
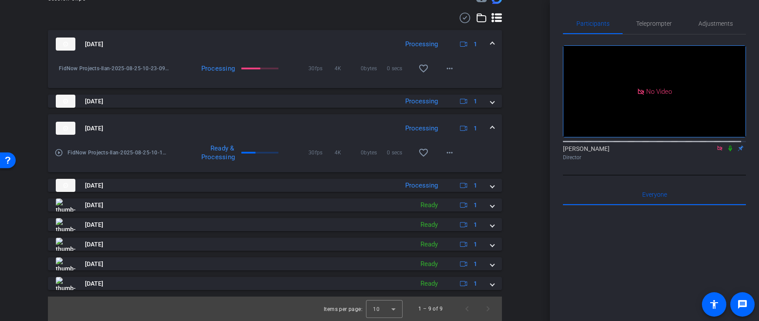
click at [727, 145] on icon at bounding box center [730, 148] width 7 height 6
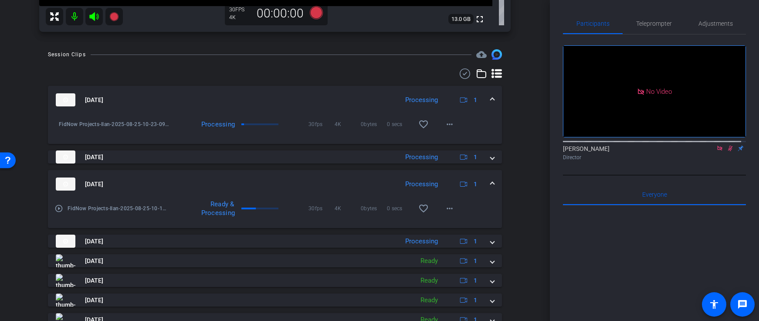
scroll to position [312, 0]
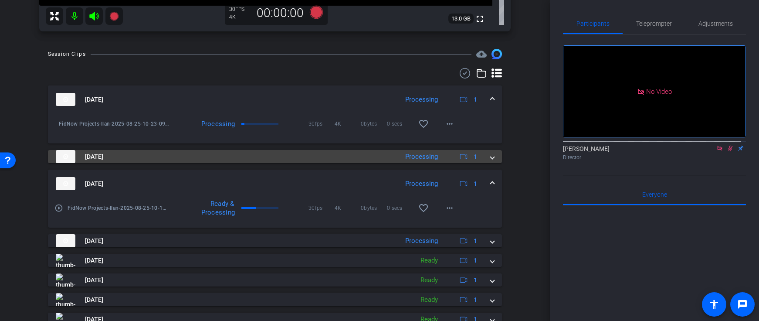
click at [491, 154] on span at bounding box center [492, 156] width 3 height 9
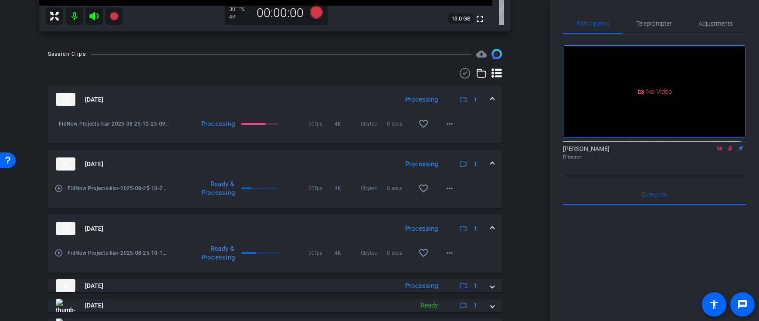
click at [491, 160] on span at bounding box center [492, 163] width 3 height 9
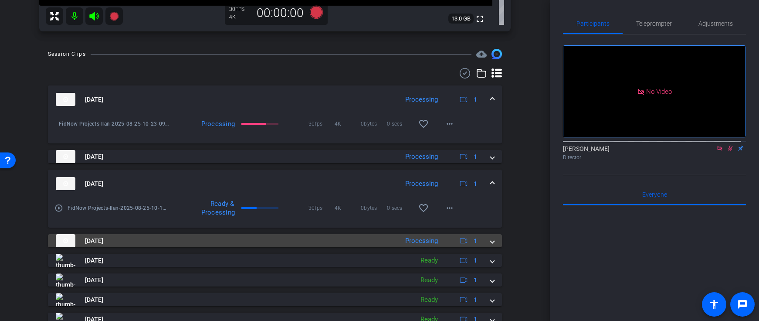
click at [490, 239] on mat-expansion-panel-header "[DATE] Processing 1" at bounding box center [275, 240] width 454 height 13
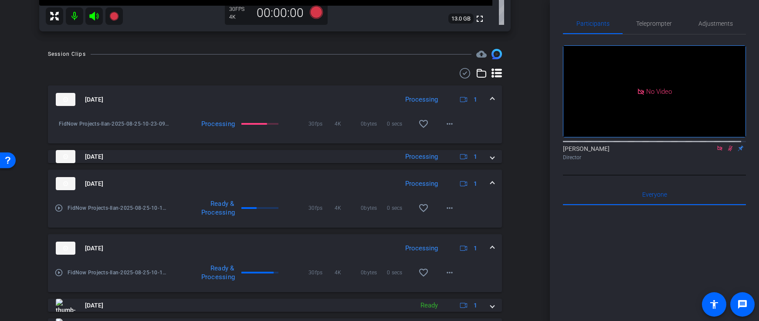
click at [491, 248] on span at bounding box center [492, 248] width 3 height 9
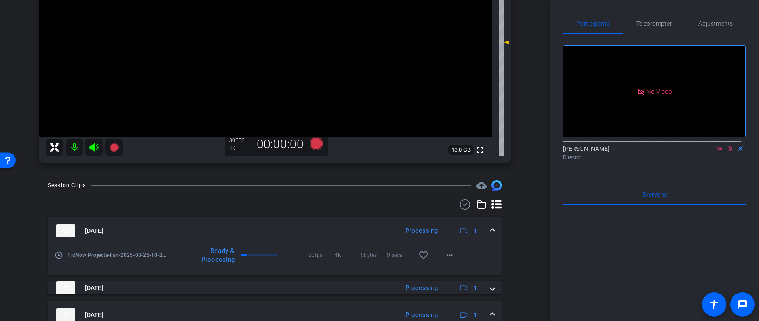
scroll to position [177, 0]
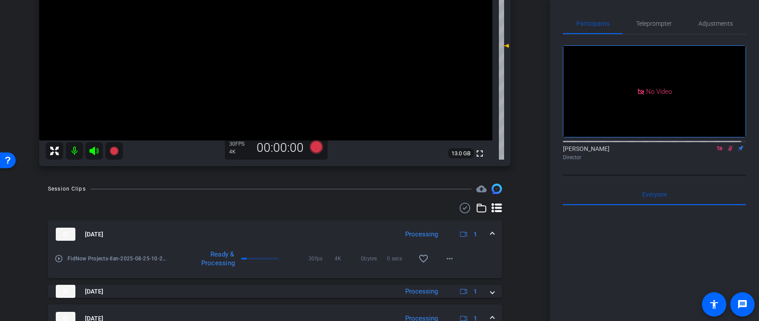
drag, startPoint x: 727, startPoint y: 123, endPoint x: 712, endPoint y: 129, distance: 15.6
click at [728, 146] on icon at bounding box center [730, 149] width 5 height 6
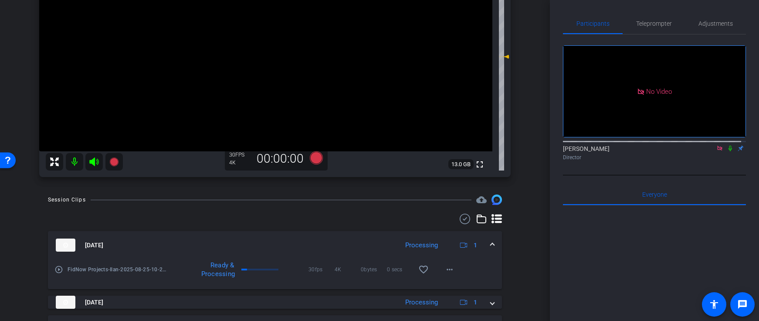
scroll to position [220, 0]
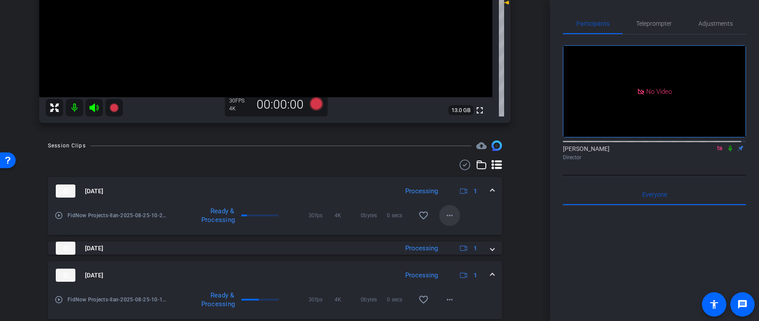
click at [452, 215] on span at bounding box center [449, 215] width 21 height 21
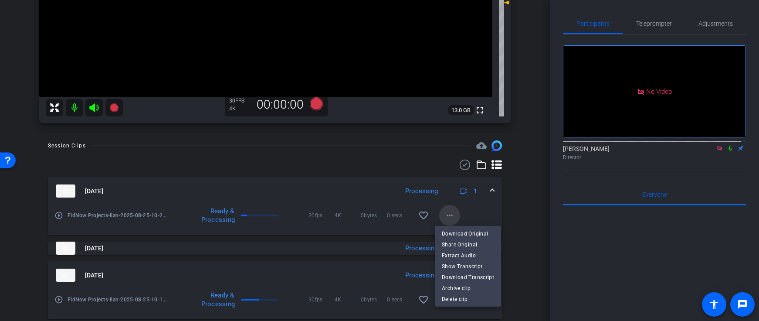
scroll to position [114, 0]
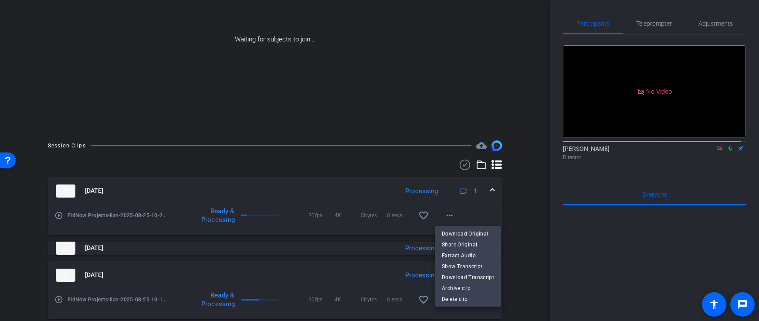
click at [470, 232] on span "Download Original" at bounding box center [468, 233] width 52 height 10
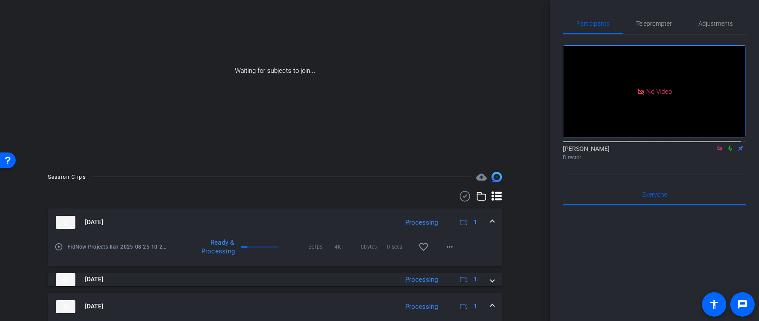
scroll to position [5, 0]
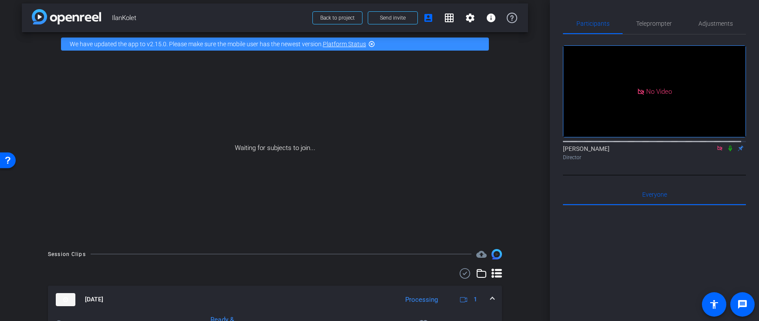
click at [728, 145] on icon at bounding box center [730, 148] width 7 height 6
